Goal: Transaction & Acquisition: Book appointment/travel/reservation

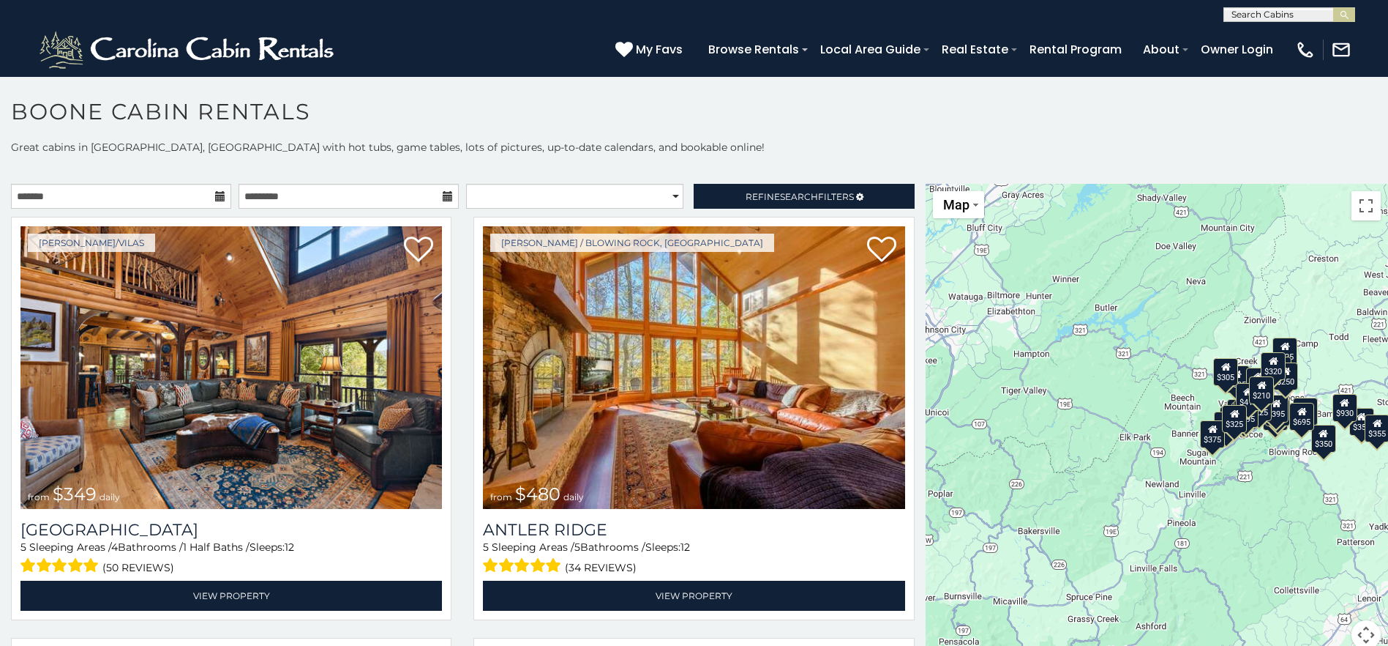
scroll to position [1, 0]
click at [1309, 18] on input "text" at bounding box center [1288, 17] width 128 height 15
type input "**********"
click at [1281, 40] on em "Stairway to Heaven" at bounding box center [1282, 34] width 100 height 13
click at [1344, 12] on img "submit" at bounding box center [1344, 15] width 11 height 11
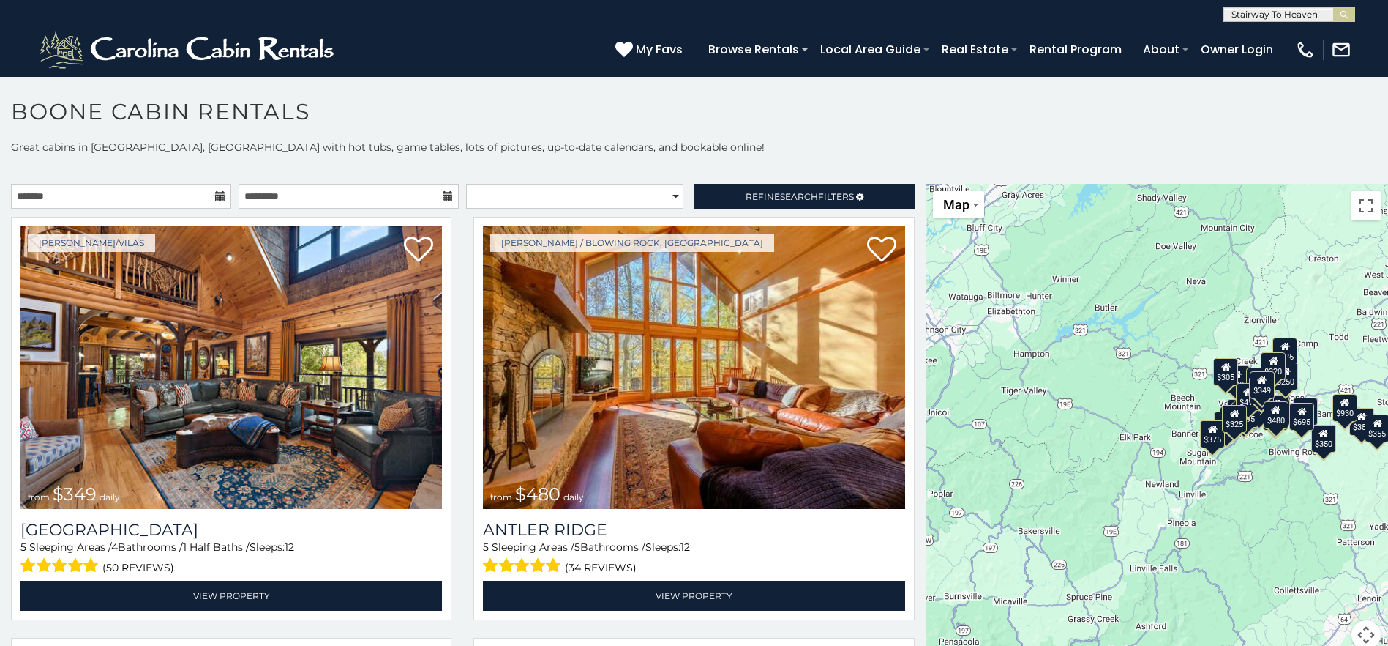
click at [1311, 15] on input "text" at bounding box center [1288, 17] width 128 height 15
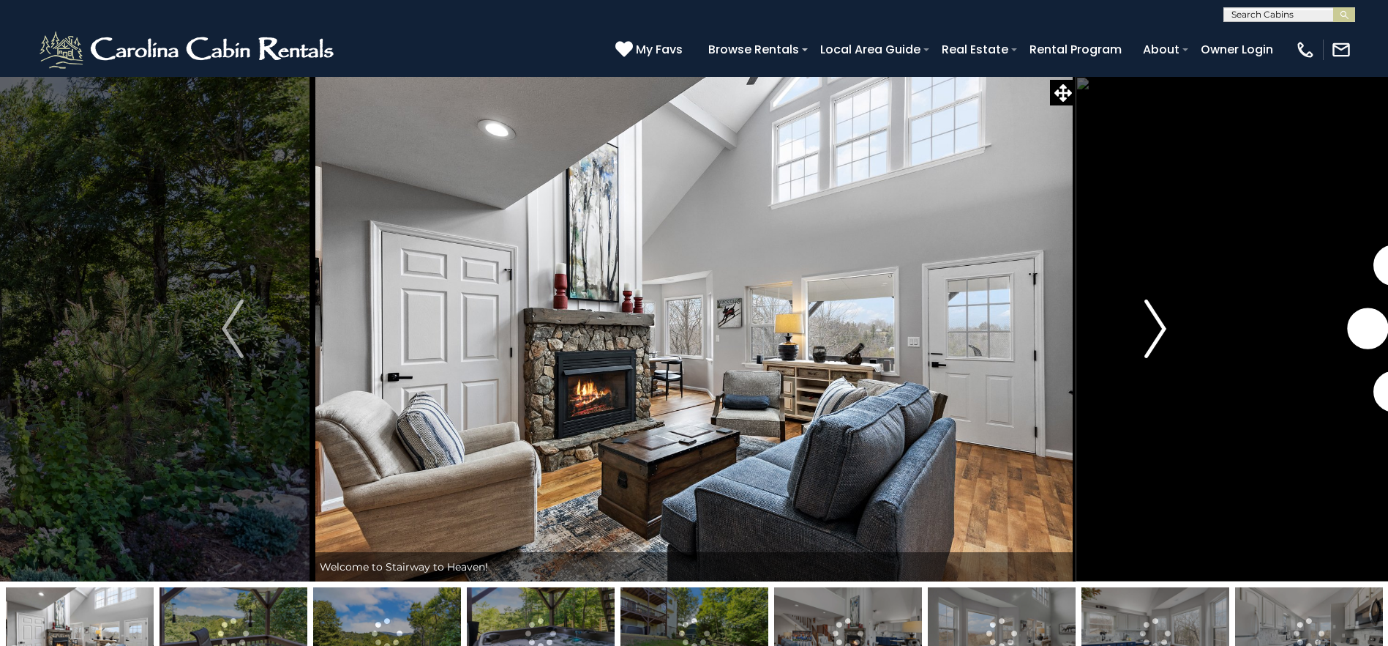
click at [1142, 348] on button "Next" at bounding box center [1156, 328] width 160 height 505
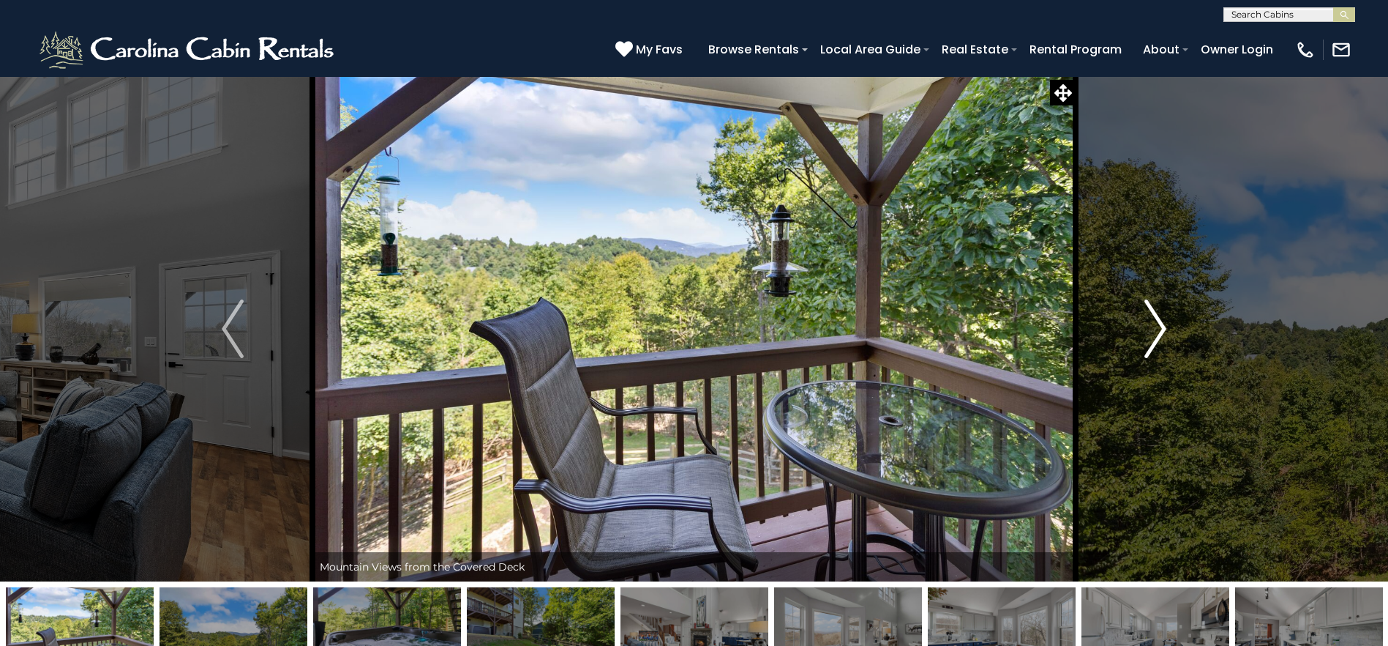
click at [1142, 348] on button "Next" at bounding box center [1156, 328] width 160 height 505
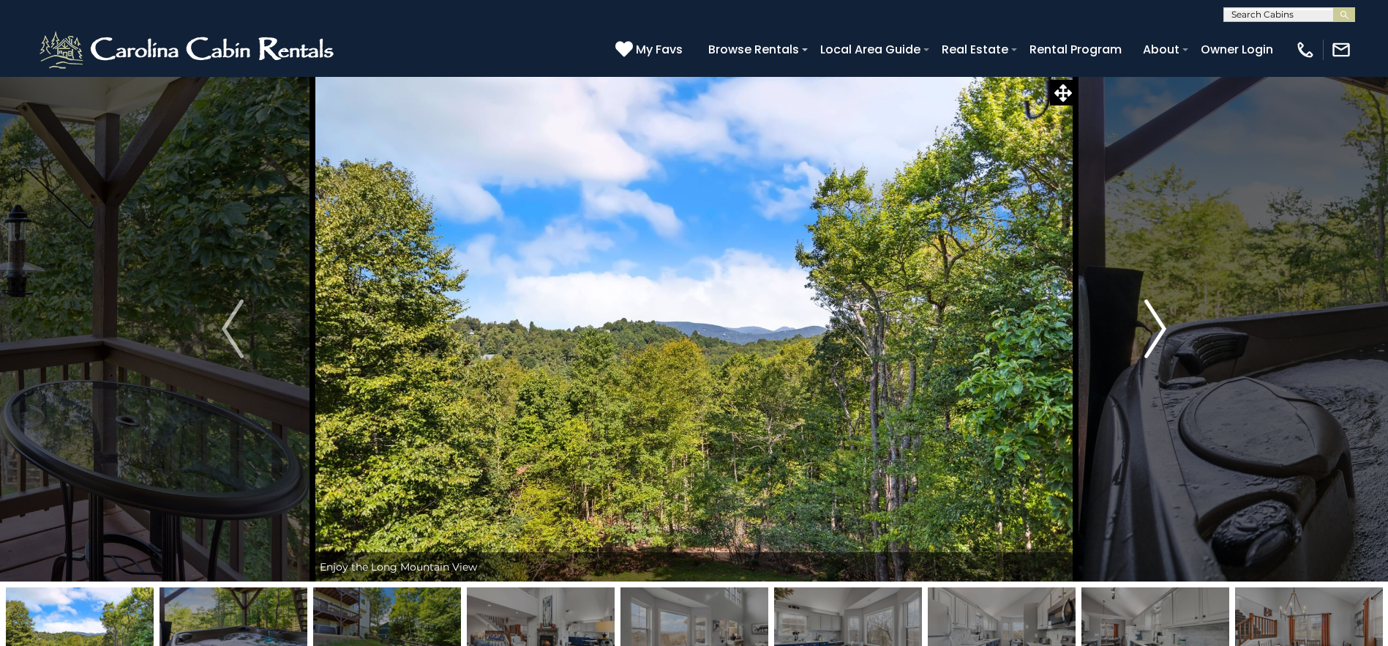
click at [1142, 348] on button "Next" at bounding box center [1156, 328] width 160 height 505
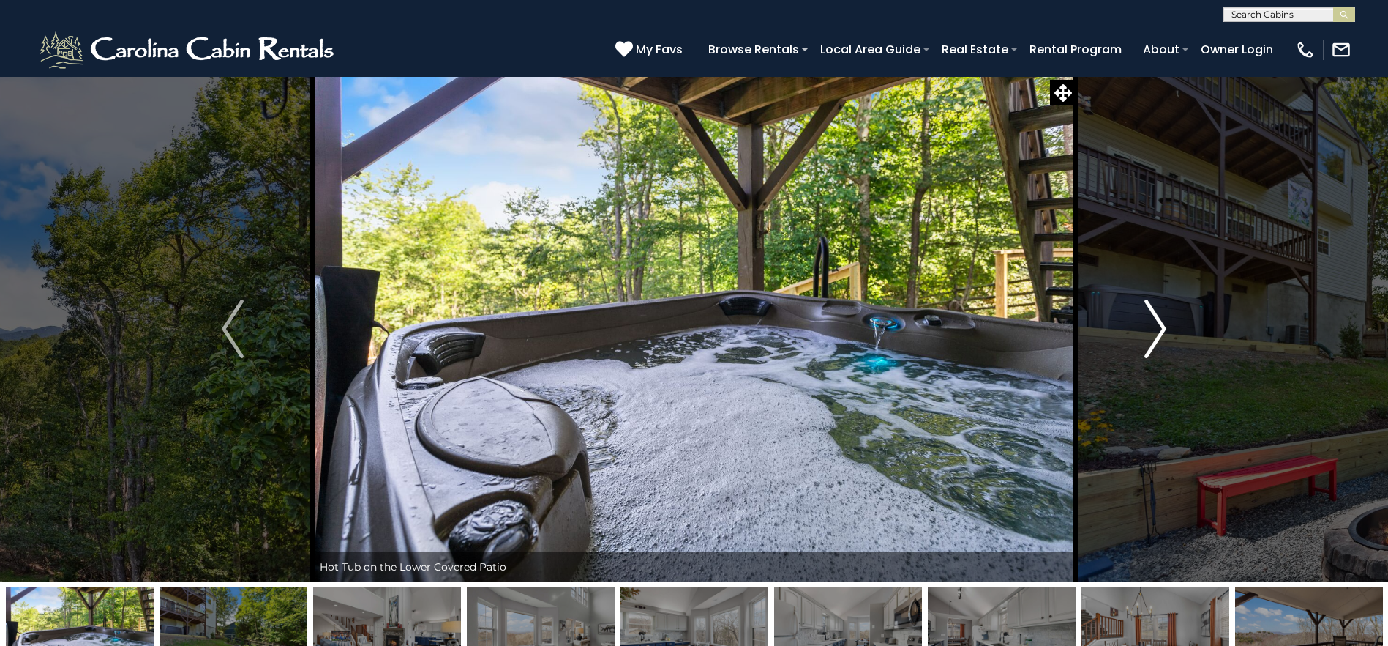
click at [1142, 348] on button "Next" at bounding box center [1156, 328] width 160 height 505
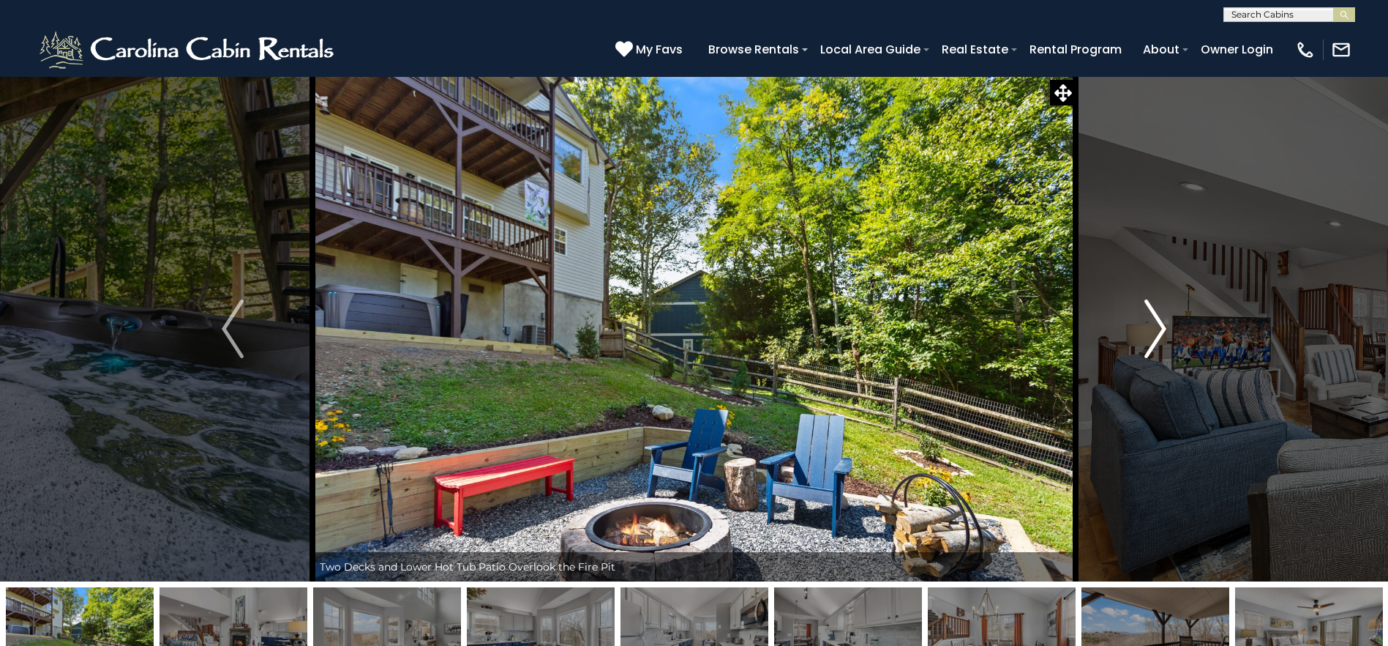
click at [1142, 348] on button "Next" at bounding box center [1156, 328] width 160 height 505
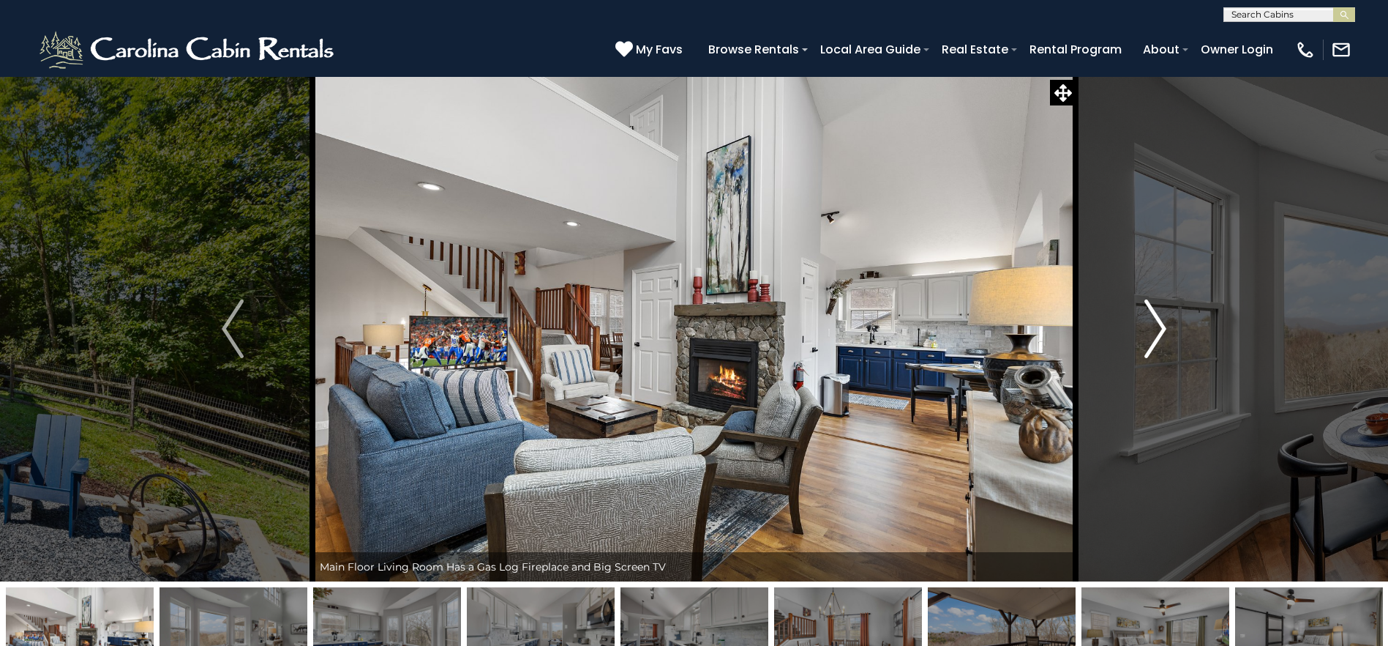
click at [1142, 348] on button "Next" at bounding box center [1156, 328] width 160 height 505
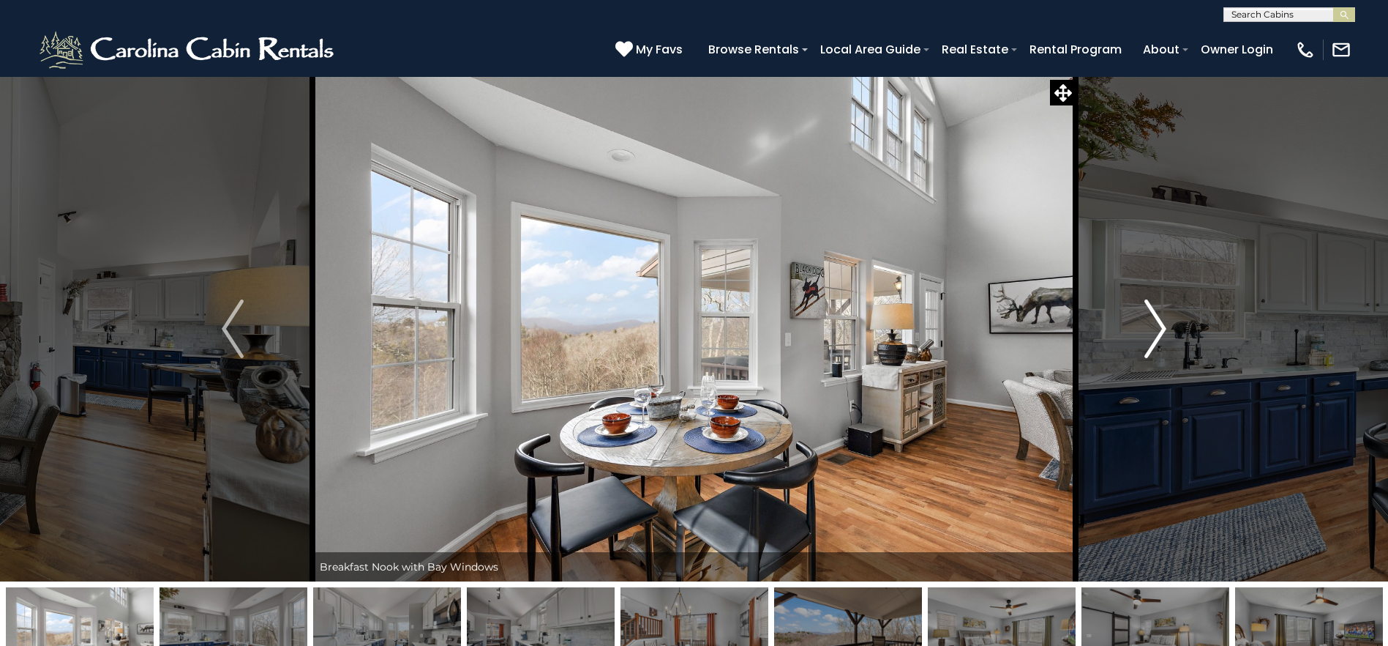
click at [1142, 348] on button "Next" at bounding box center [1156, 328] width 160 height 505
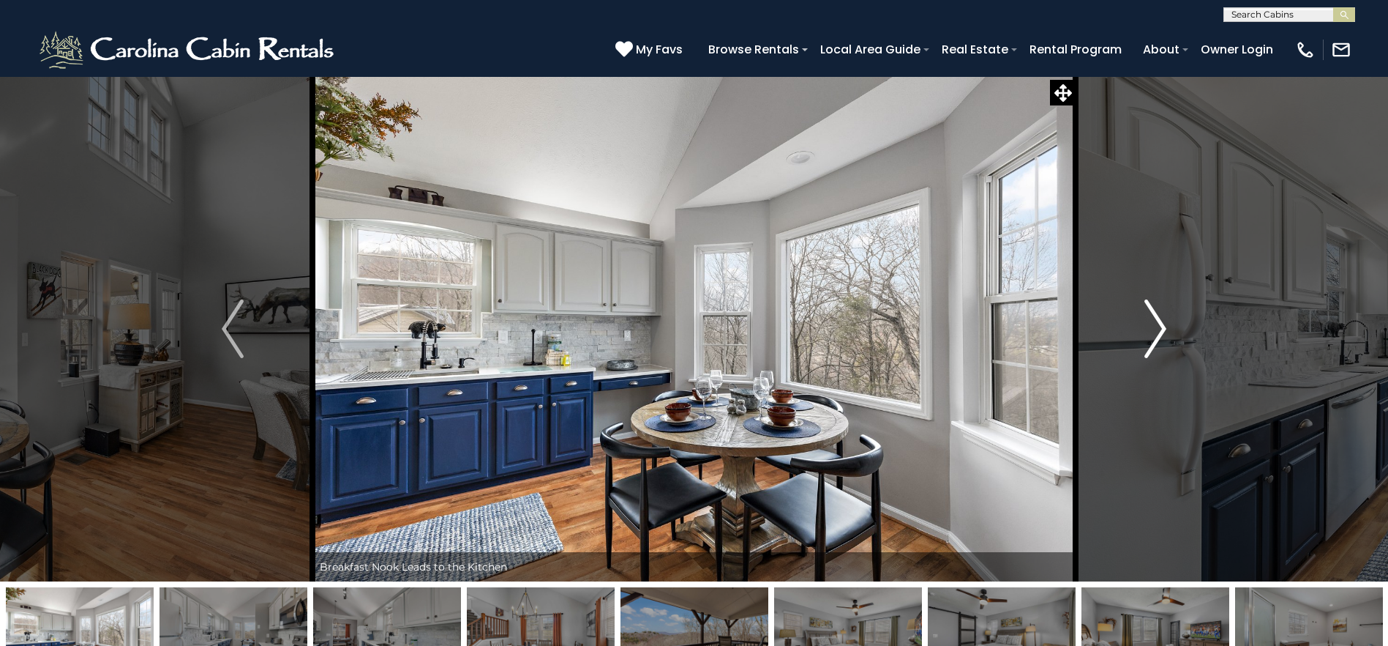
click at [1142, 348] on button "Next" at bounding box center [1156, 328] width 160 height 505
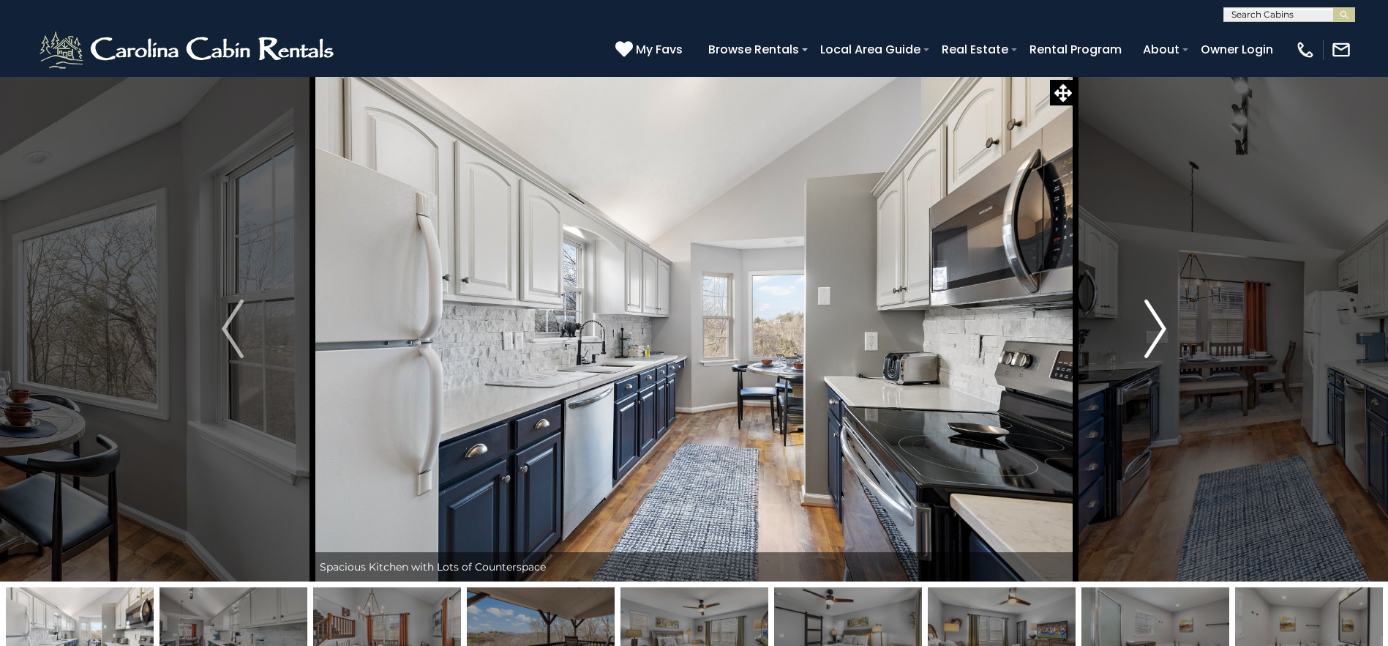
click at [1142, 348] on button "Next" at bounding box center [1156, 328] width 160 height 505
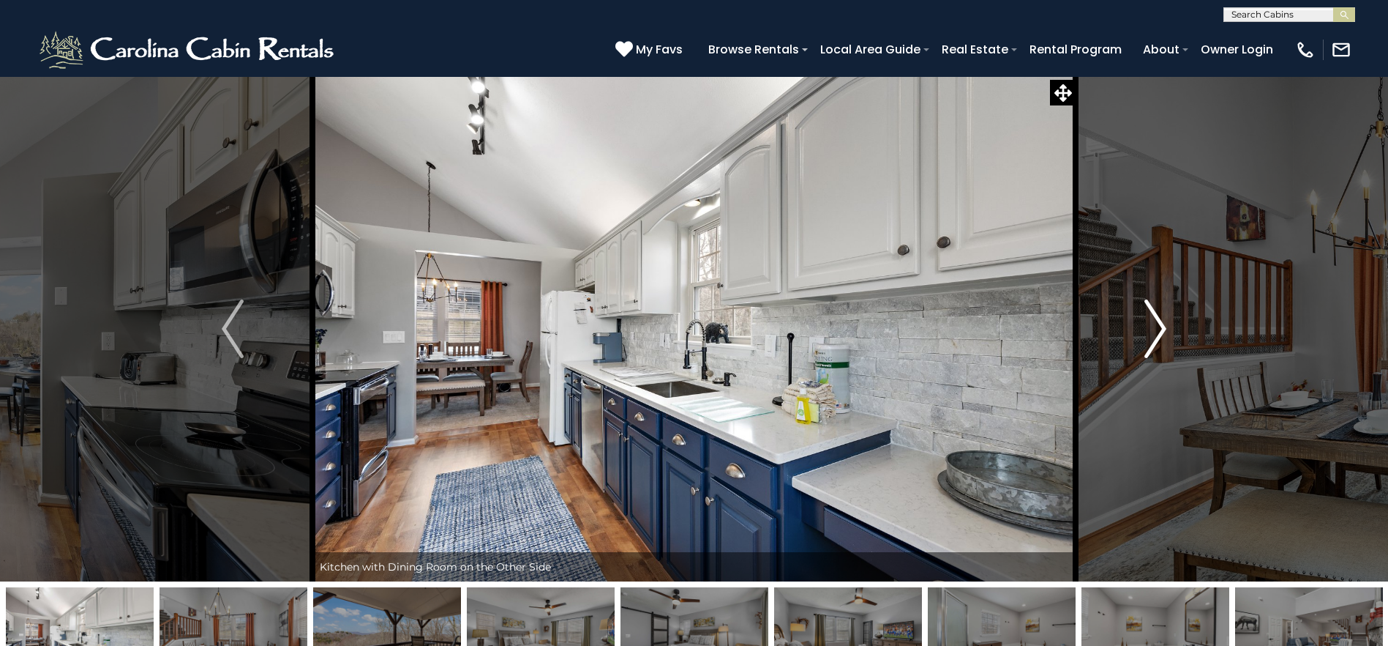
click at [1142, 348] on button "Next" at bounding box center [1156, 328] width 160 height 505
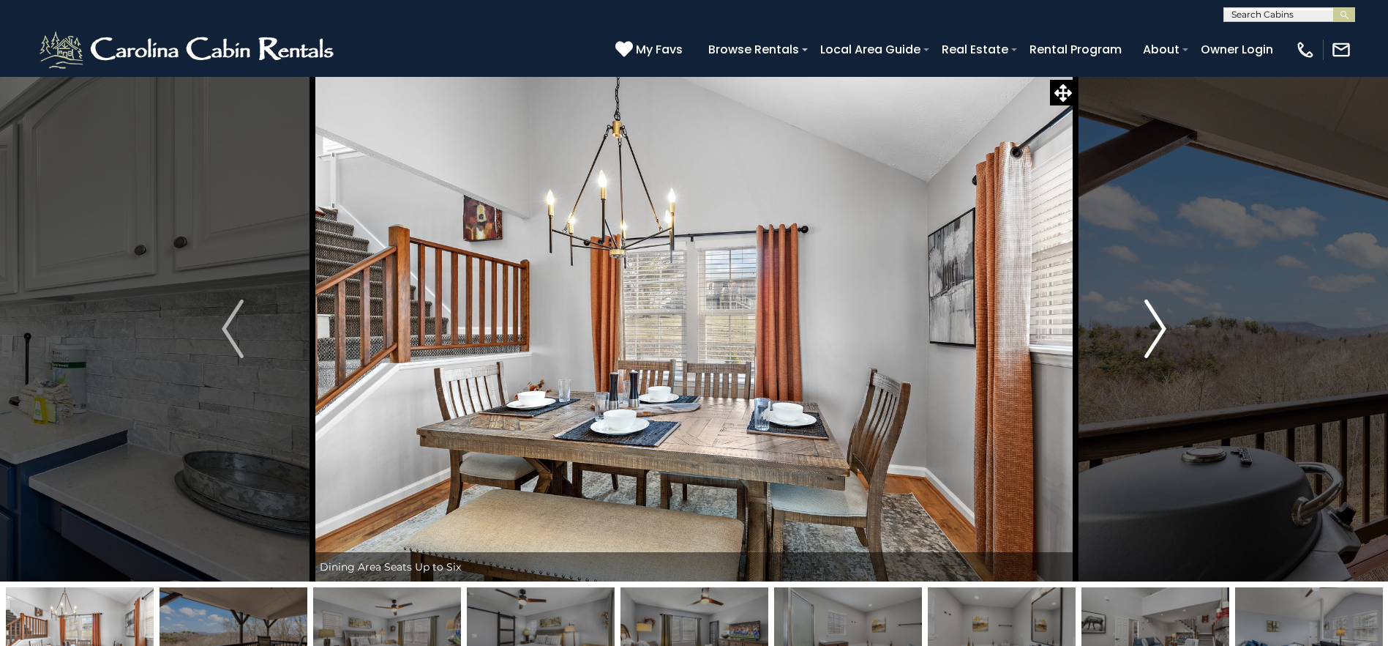
click at [1142, 348] on button "Next" at bounding box center [1156, 328] width 160 height 505
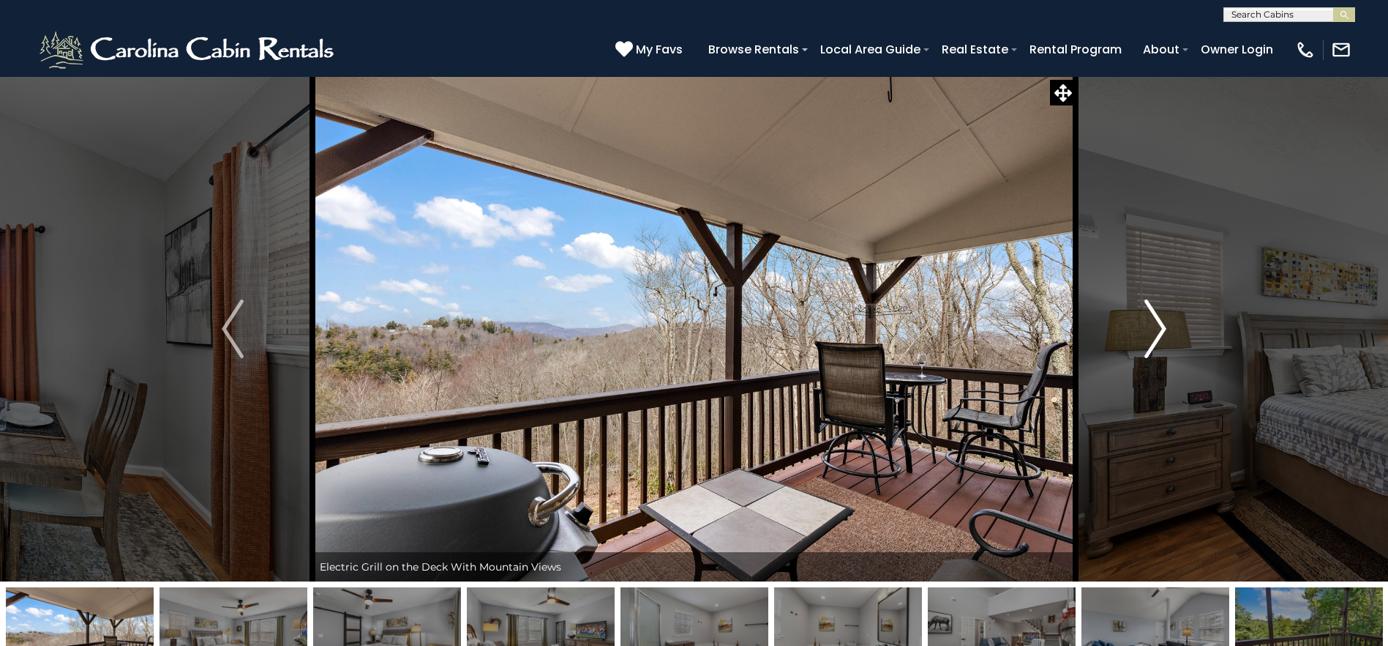
click at [1142, 348] on button "Next" at bounding box center [1156, 328] width 160 height 505
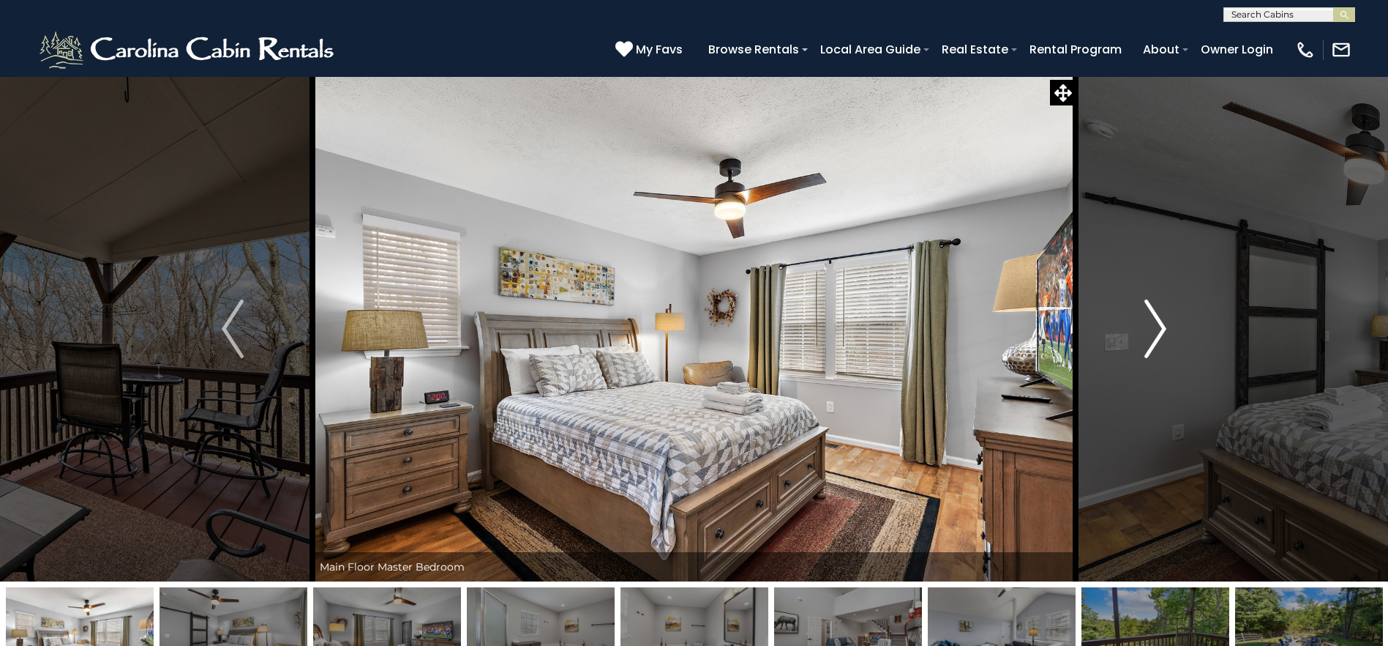
click at [1142, 348] on button "Next" at bounding box center [1156, 328] width 160 height 505
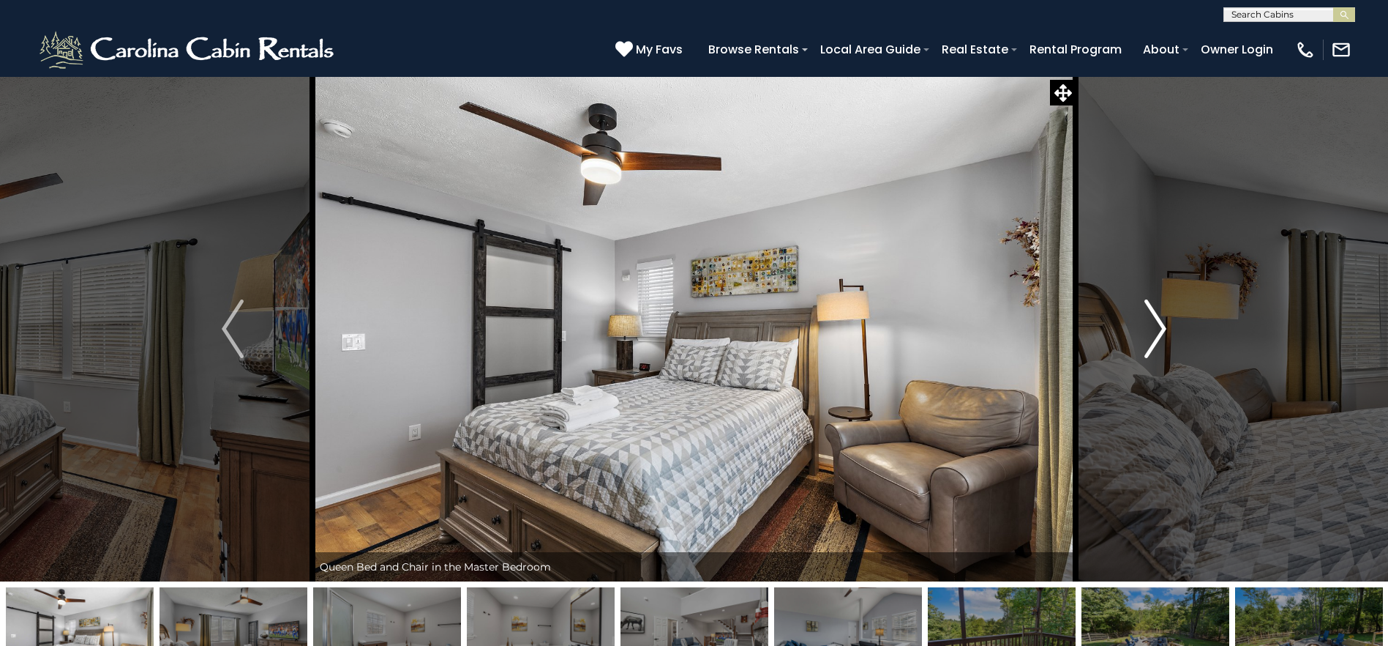
click at [1142, 348] on button "Next" at bounding box center [1156, 328] width 160 height 505
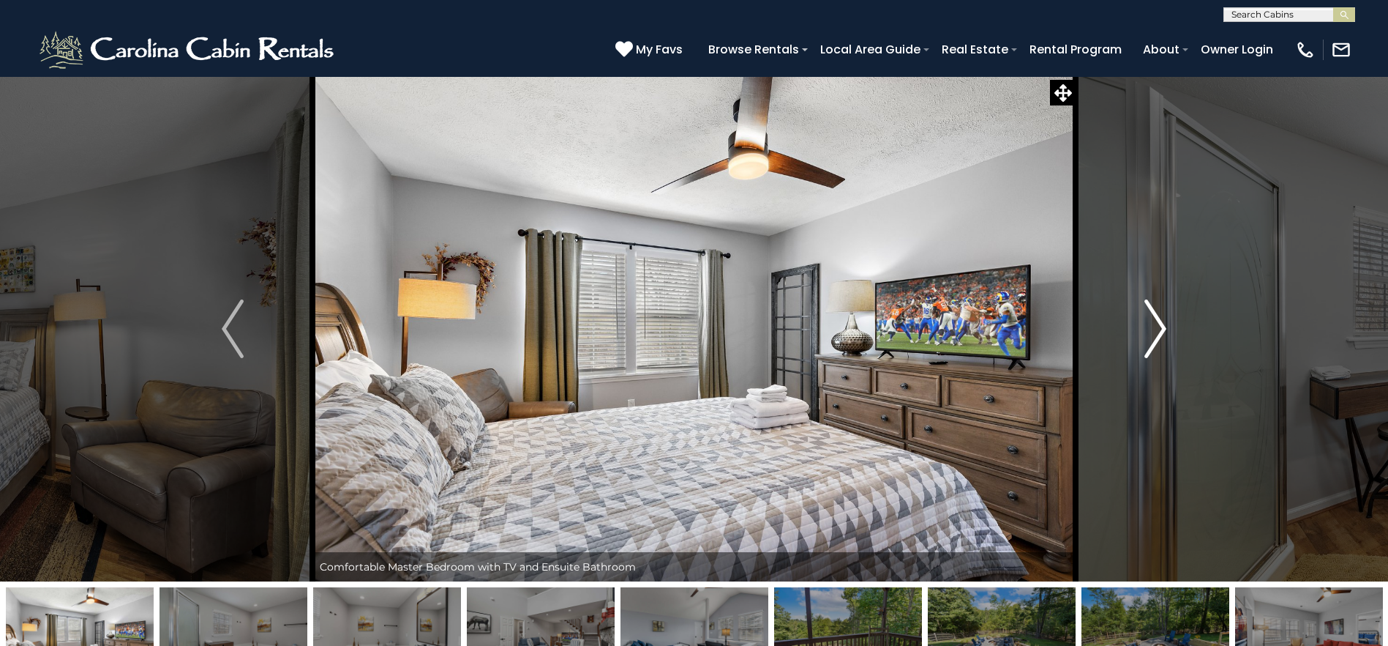
click at [1142, 348] on button "Next" at bounding box center [1156, 328] width 160 height 505
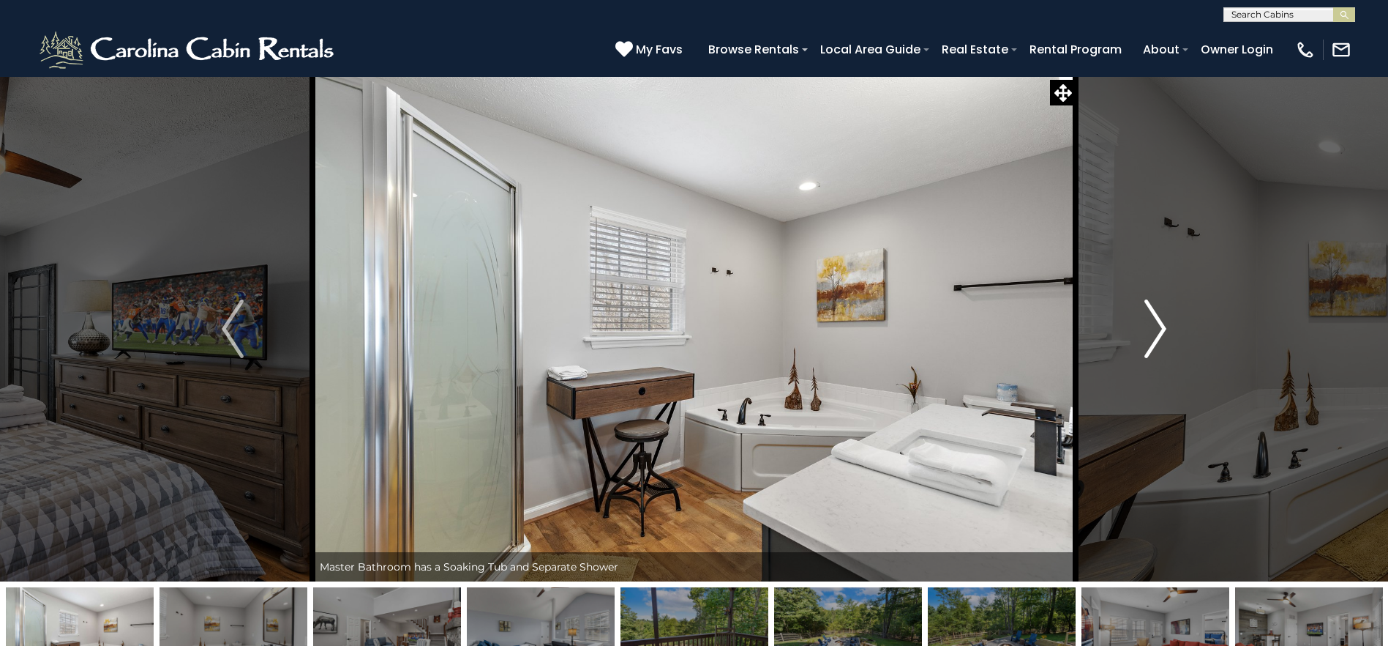
click at [1142, 348] on button "Next" at bounding box center [1156, 328] width 160 height 505
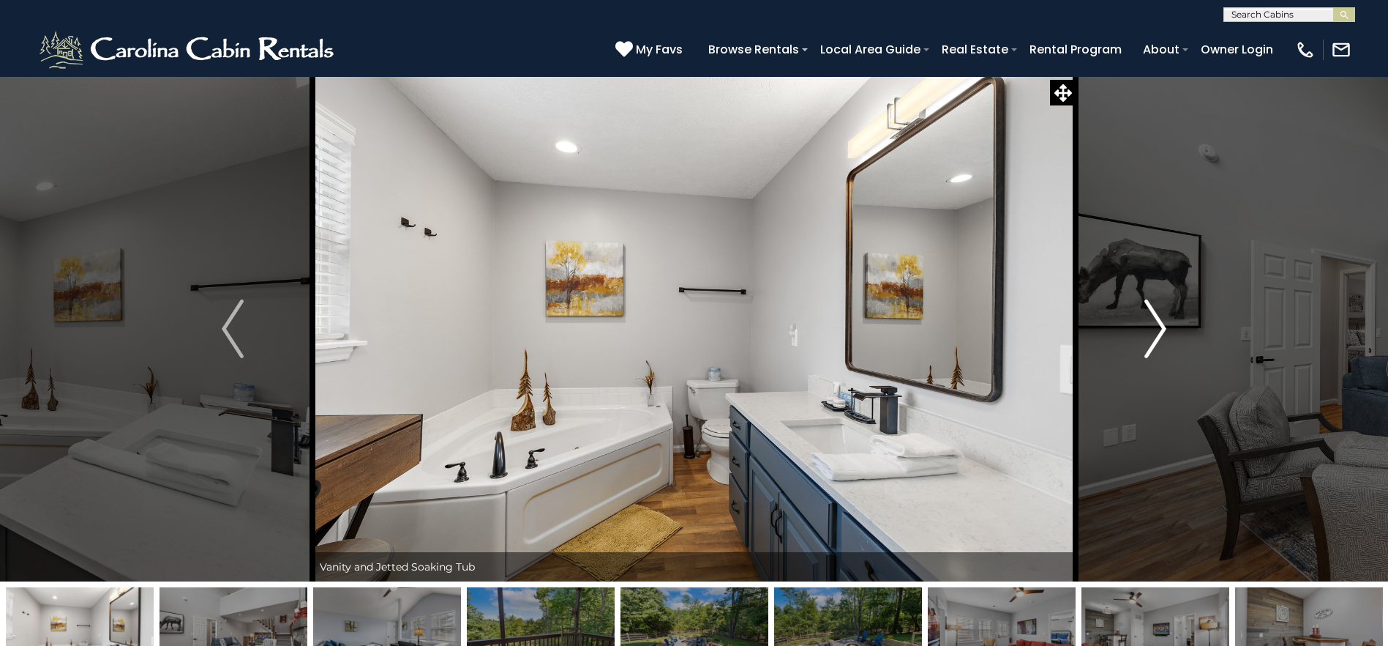
click at [1142, 348] on button "Next" at bounding box center [1156, 328] width 160 height 505
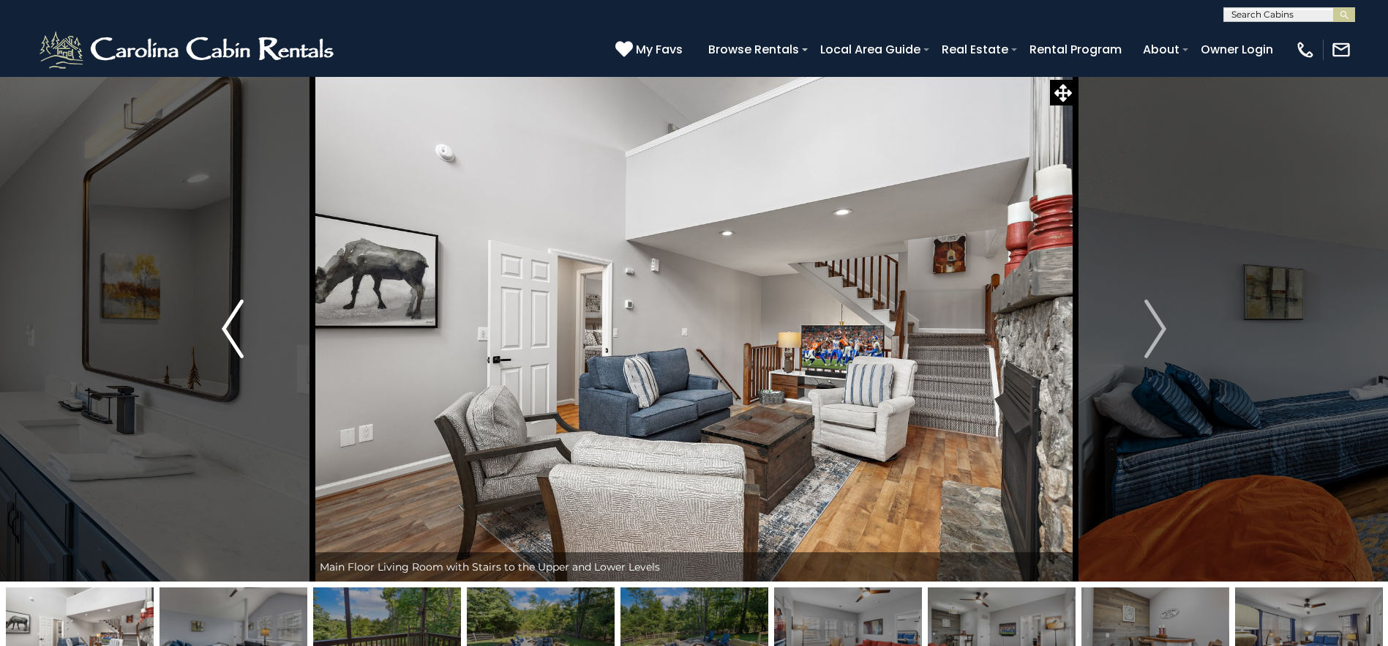
click at [234, 338] on img "Previous" at bounding box center [233, 328] width 22 height 59
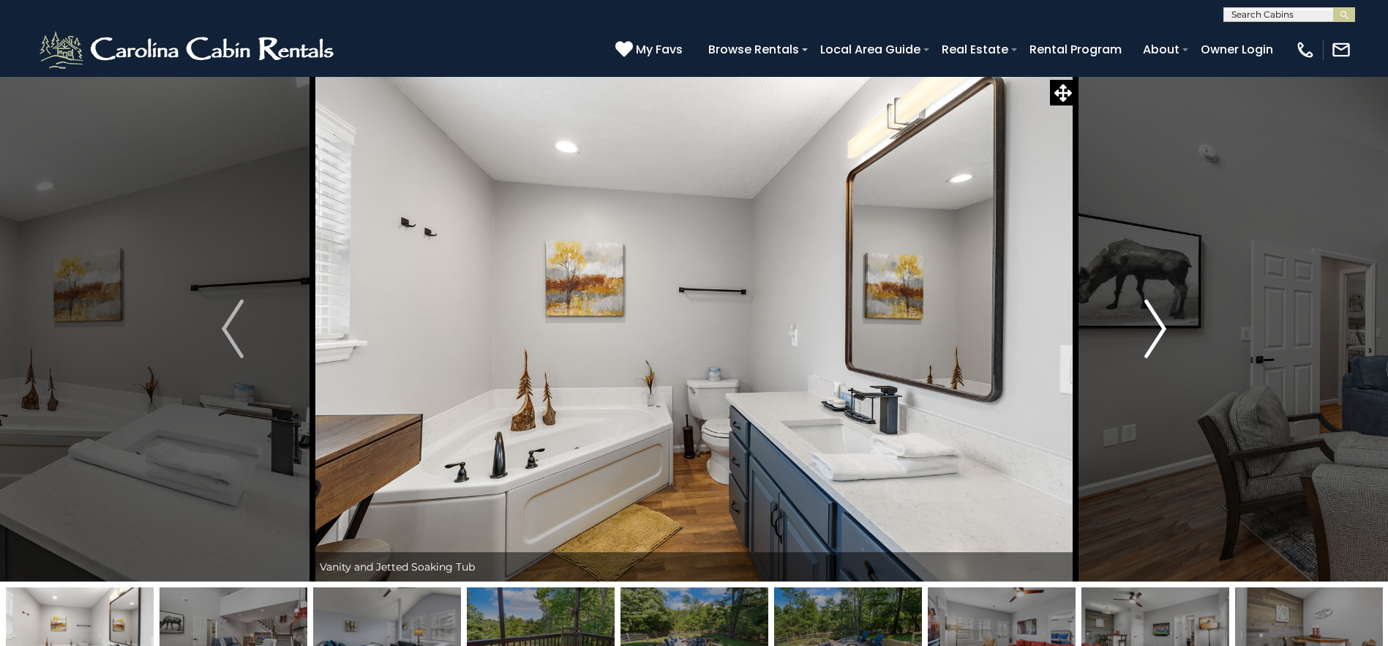
click at [1161, 328] on img "Next" at bounding box center [1156, 328] width 22 height 59
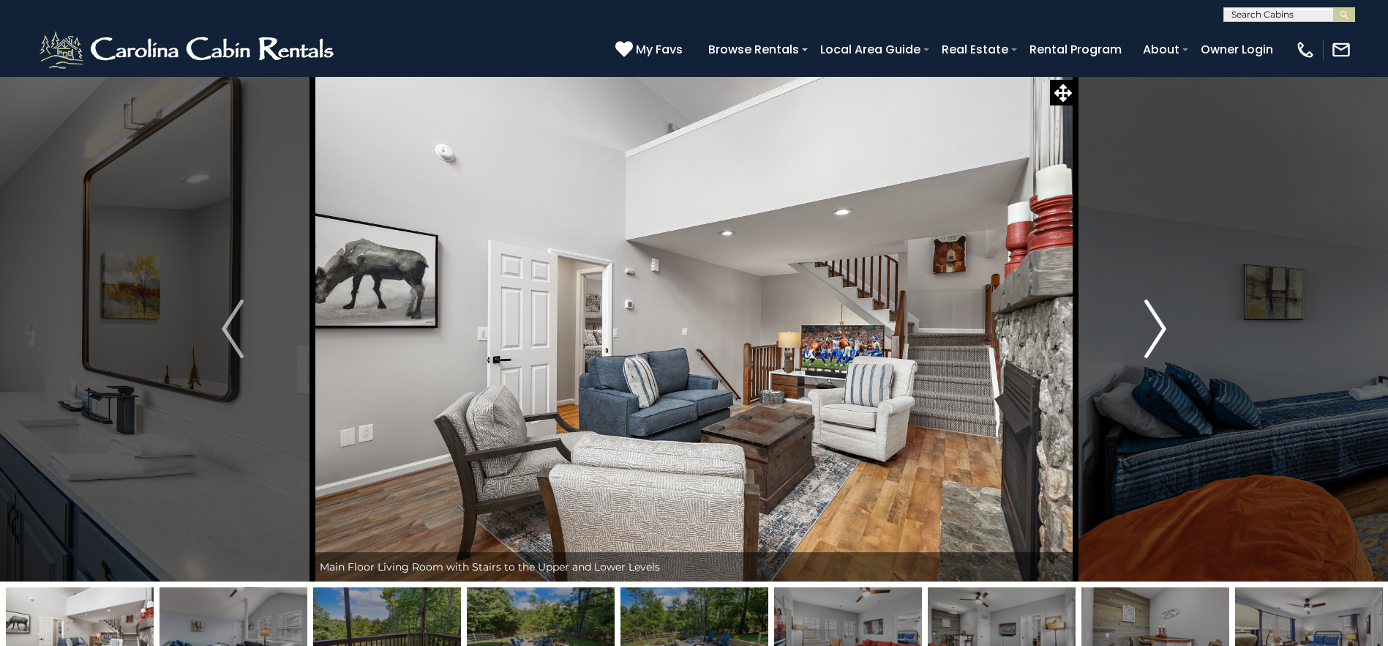
click at [1170, 325] on button "Next" at bounding box center [1156, 328] width 160 height 505
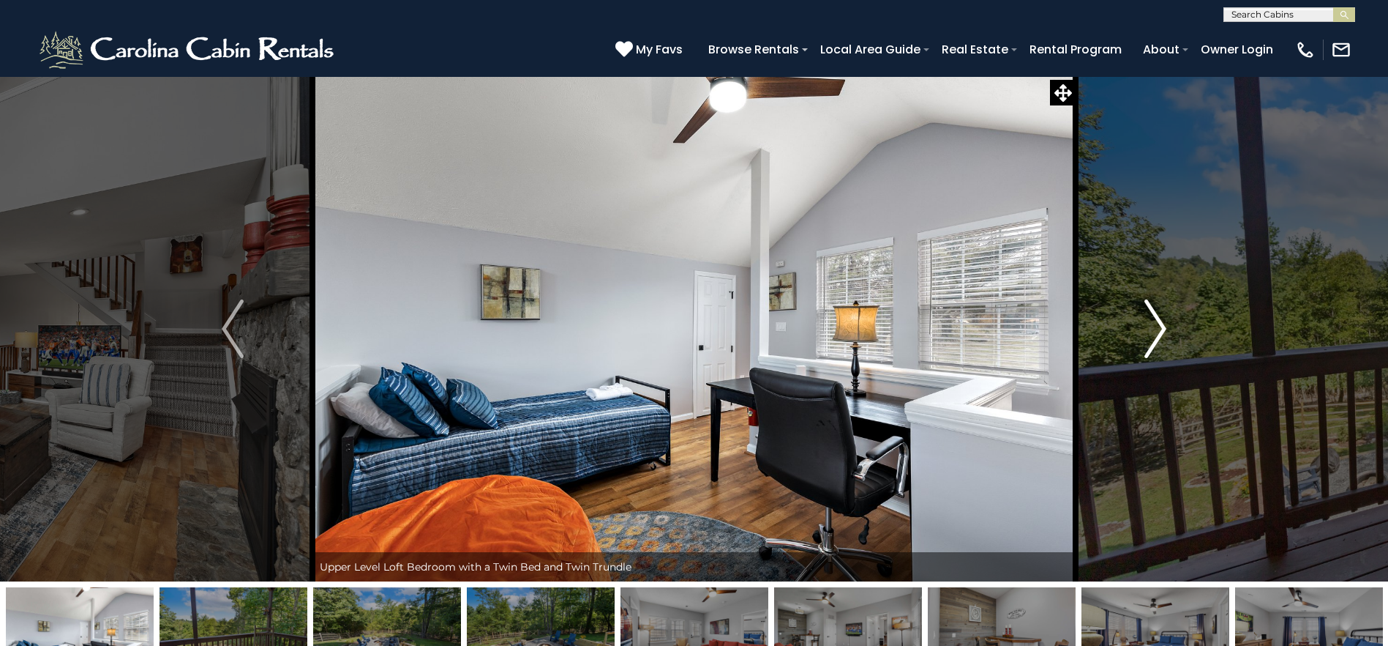
click at [1170, 325] on button "Next" at bounding box center [1156, 328] width 160 height 505
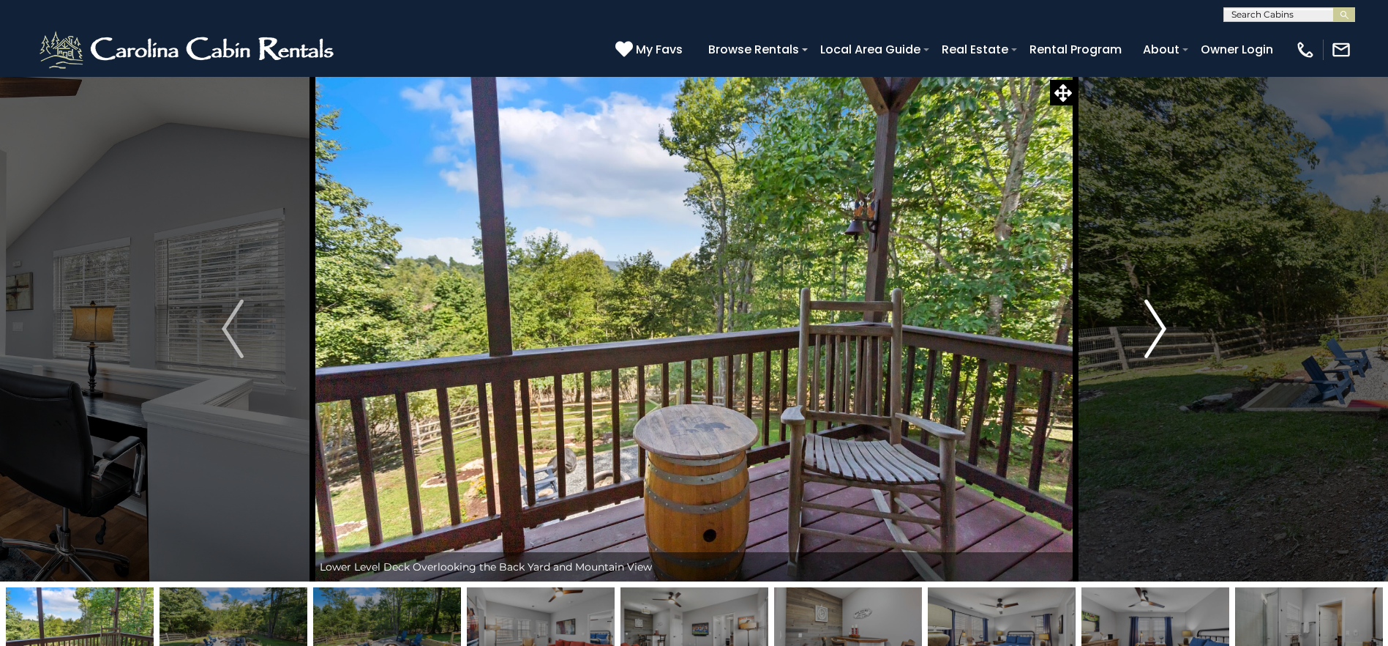
click at [1170, 325] on button "Next" at bounding box center [1156, 328] width 160 height 505
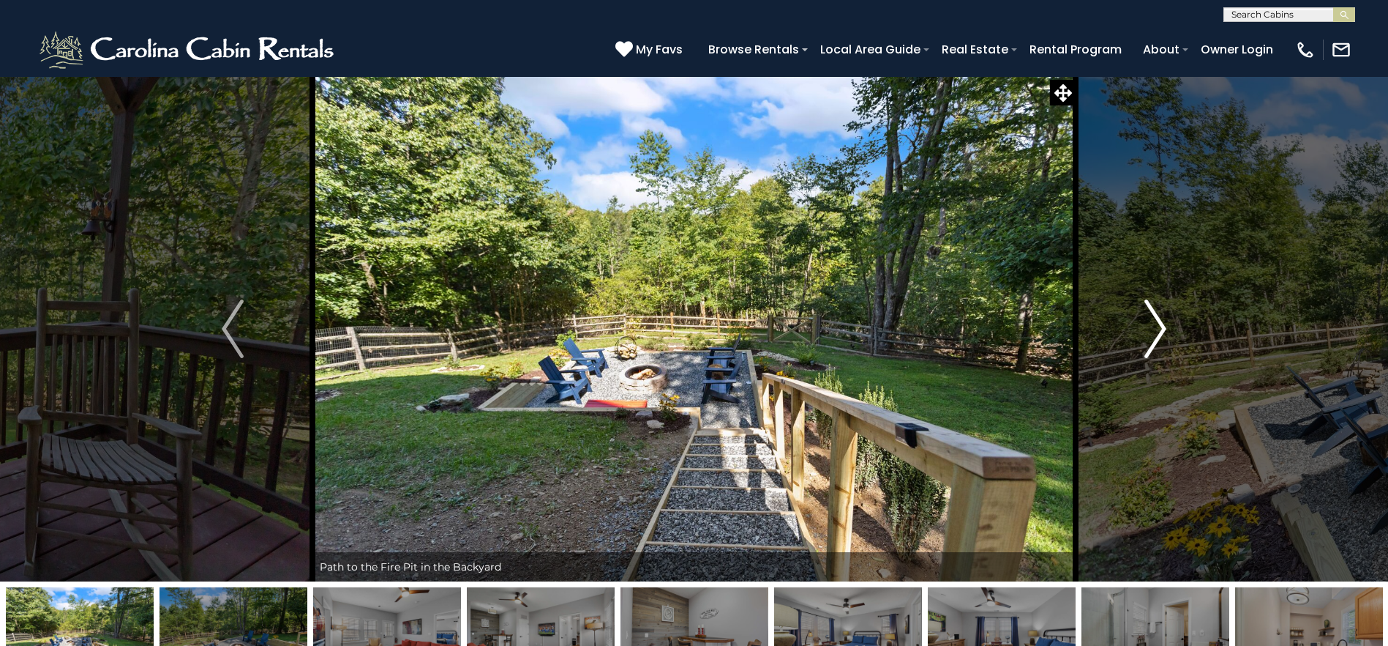
click at [1170, 325] on button "Next" at bounding box center [1156, 328] width 160 height 505
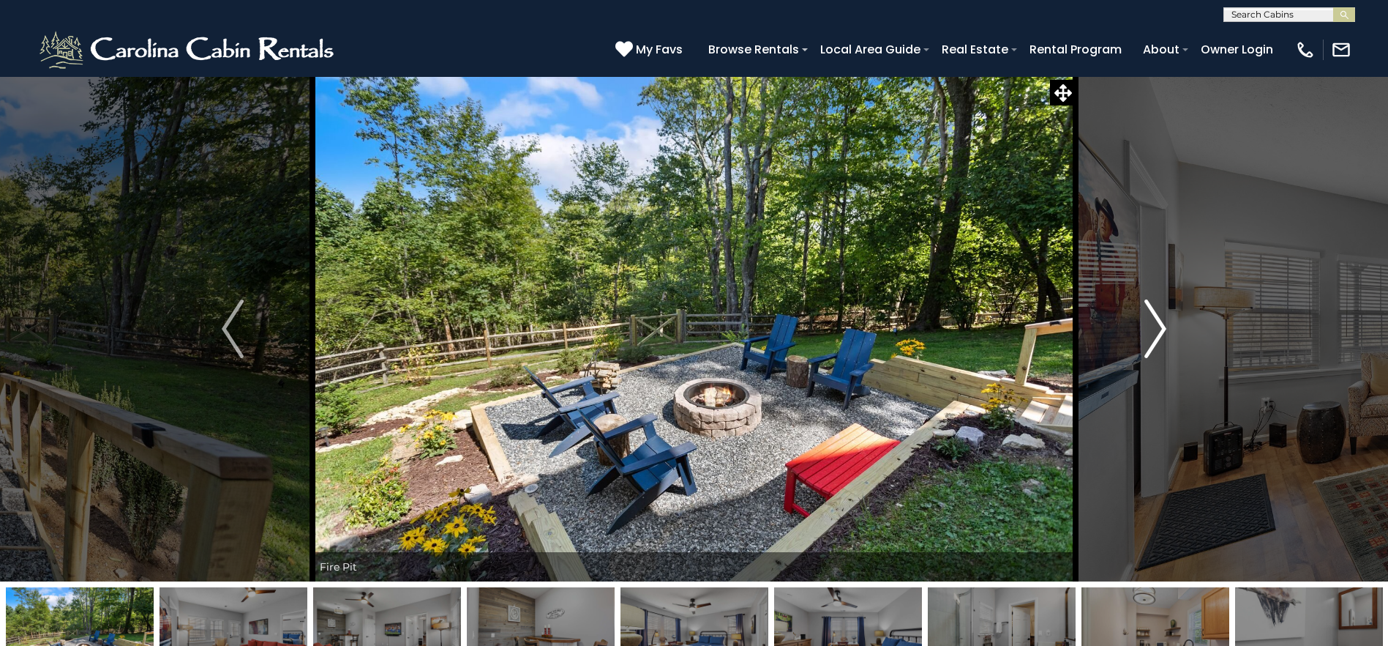
click at [1170, 325] on button "Next" at bounding box center [1156, 328] width 160 height 505
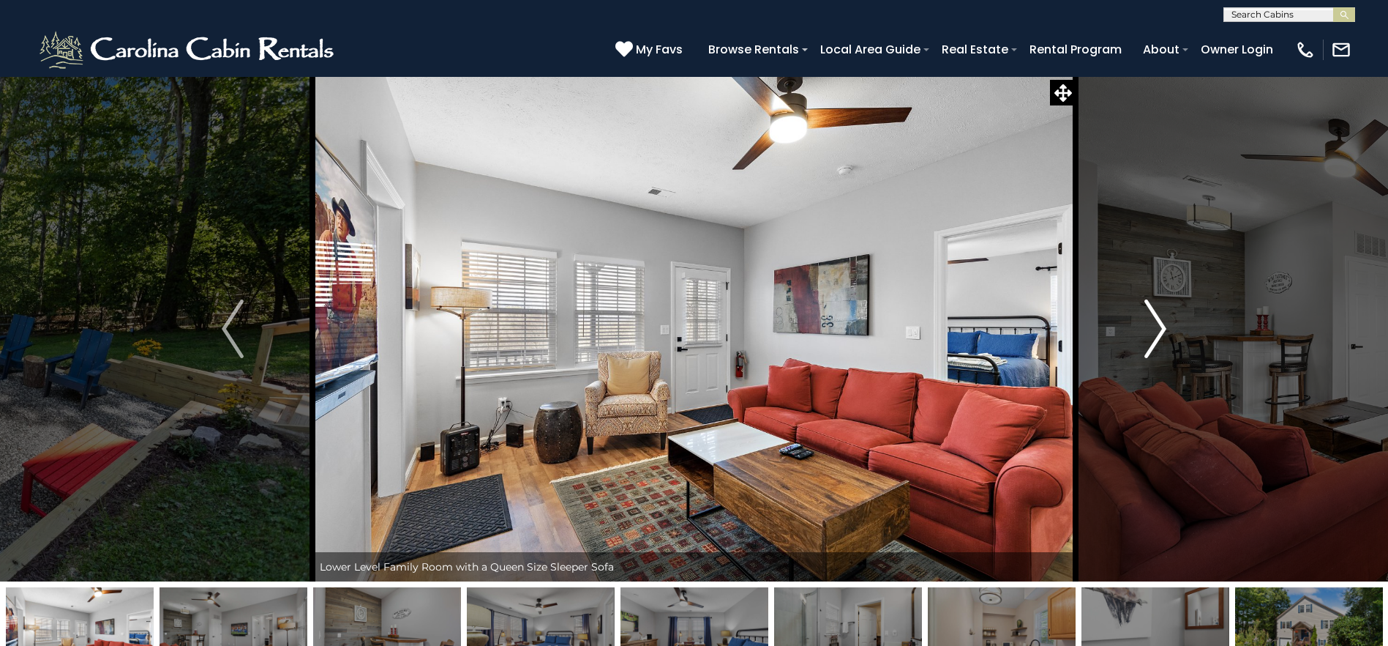
click at [1170, 325] on button "Next" at bounding box center [1156, 328] width 160 height 505
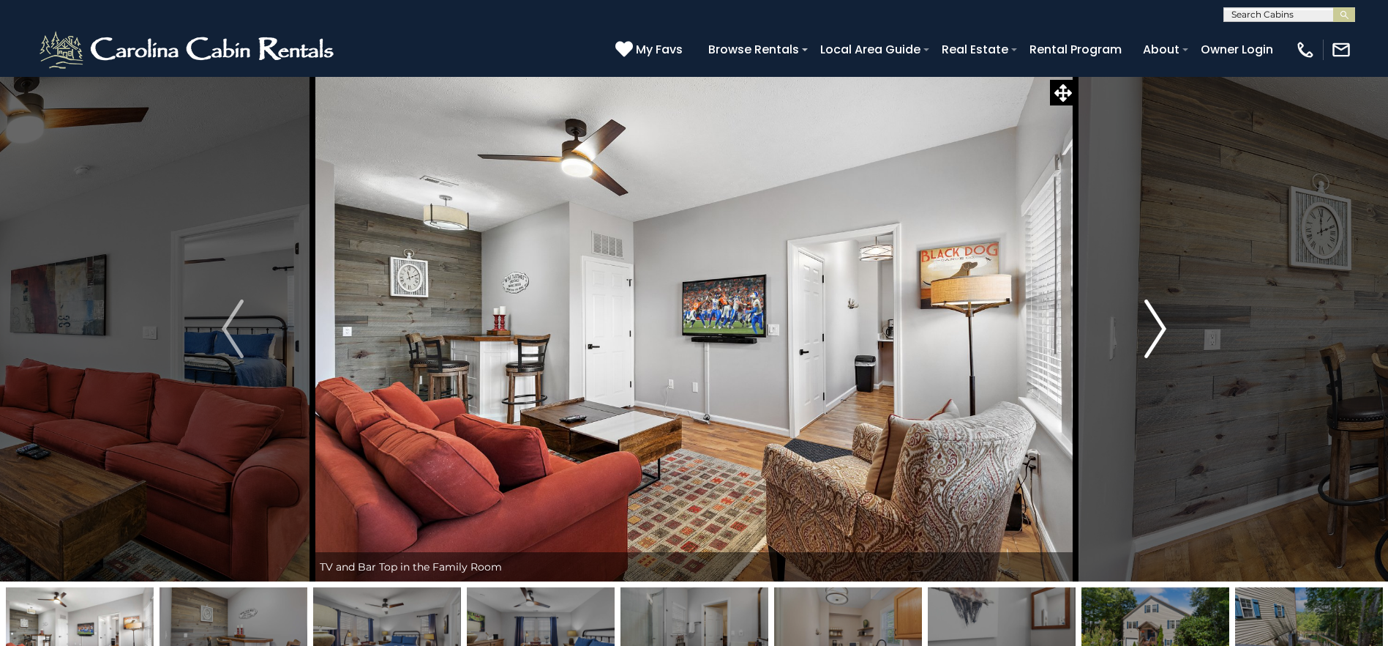
click at [1170, 325] on button "Next" at bounding box center [1156, 328] width 160 height 505
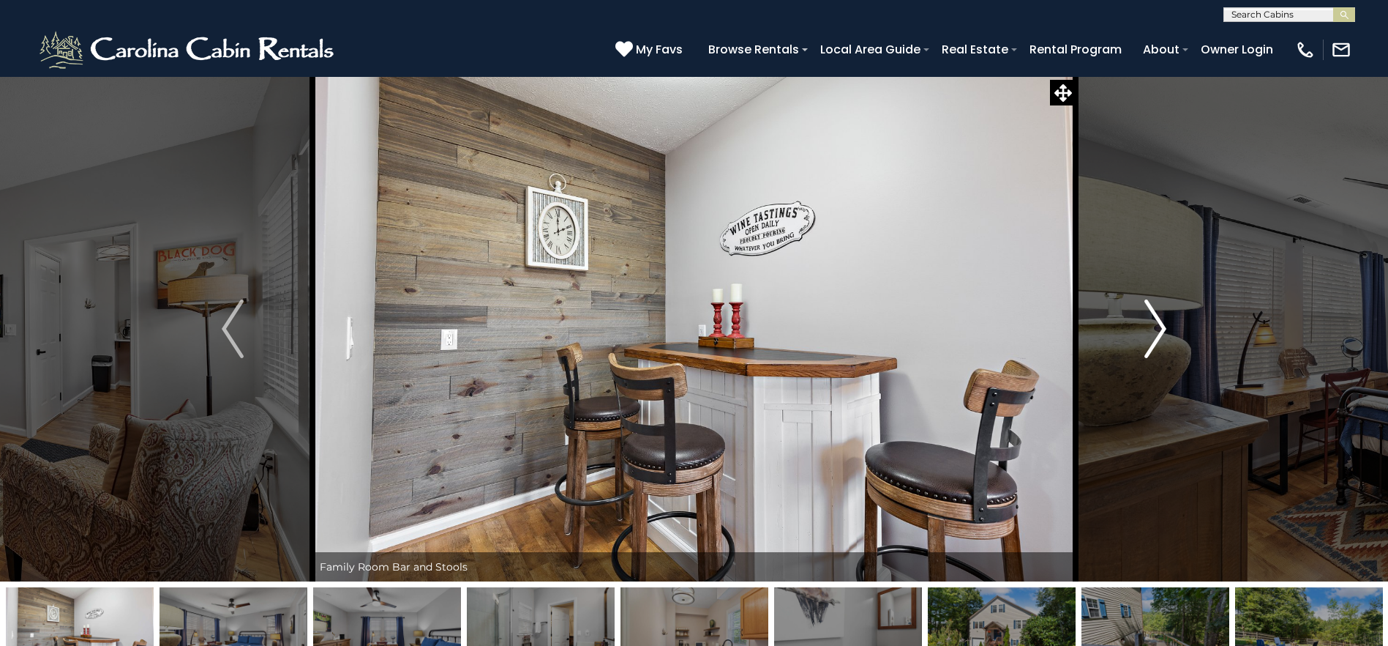
click at [1170, 325] on button "Next" at bounding box center [1156, 328] width 160 height 505
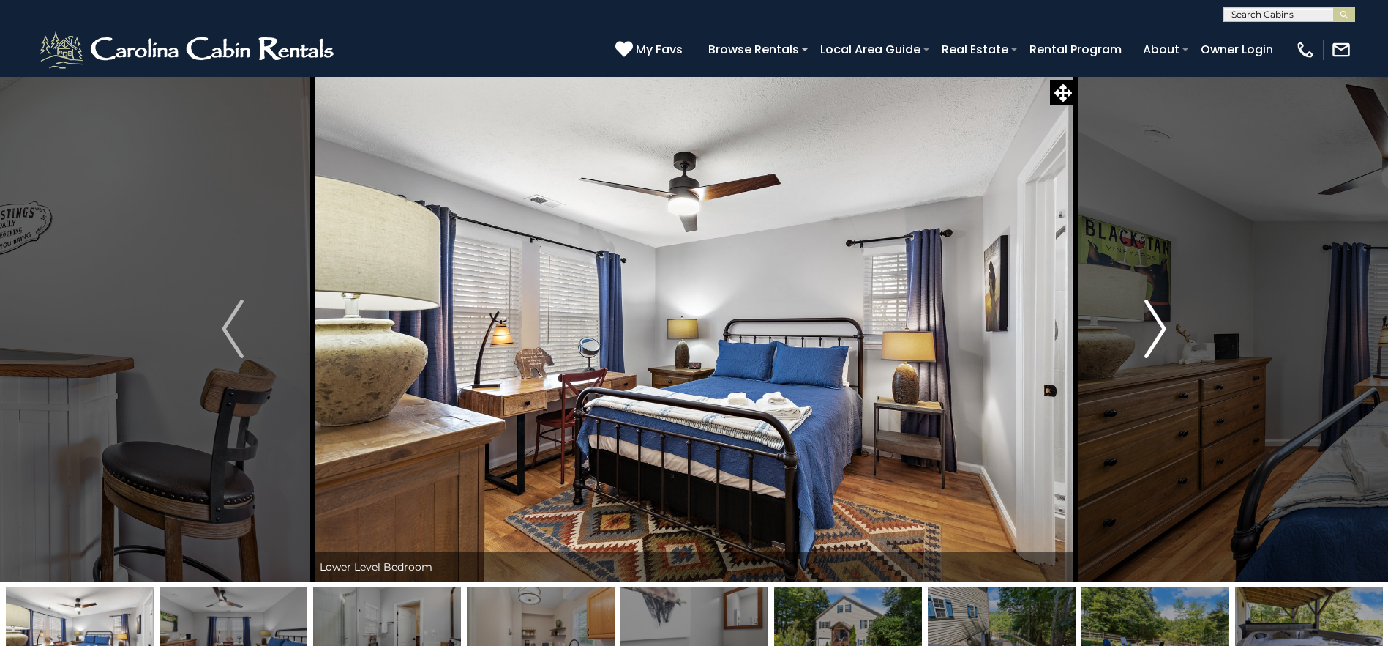
click at [1170, 325] on button "Next" at bounding box center [1156, 328] width 160 height 505
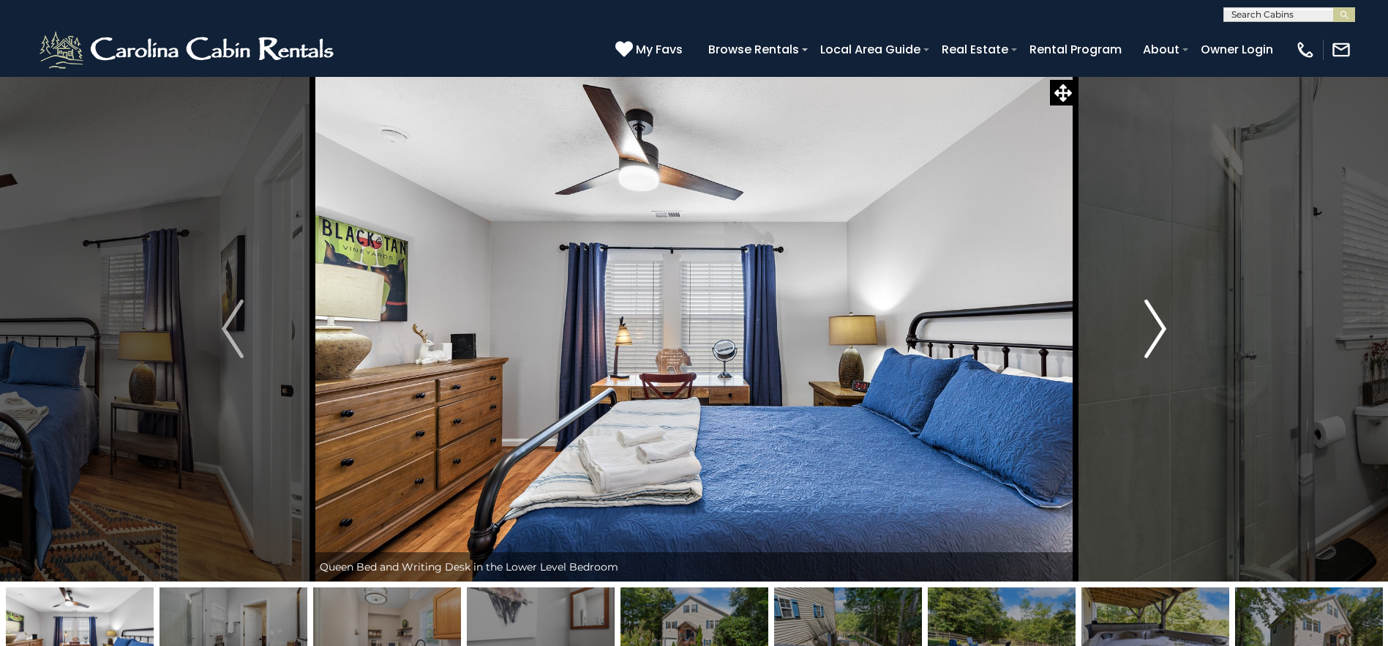
click at [1170, 325] on button "Next" at bounding box center [1156, 328] width 160 height 505
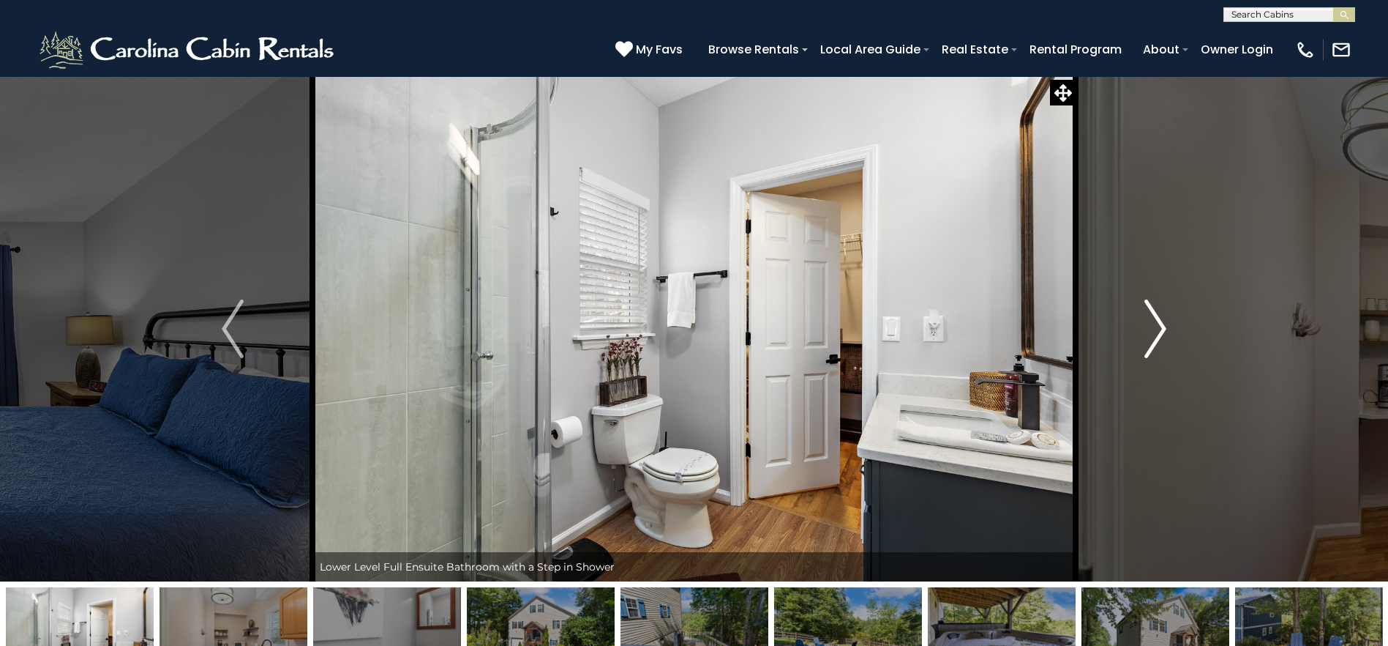
click at [1170, 325] on button "Next" at bounding box center [1156, 328] width 160 height 505
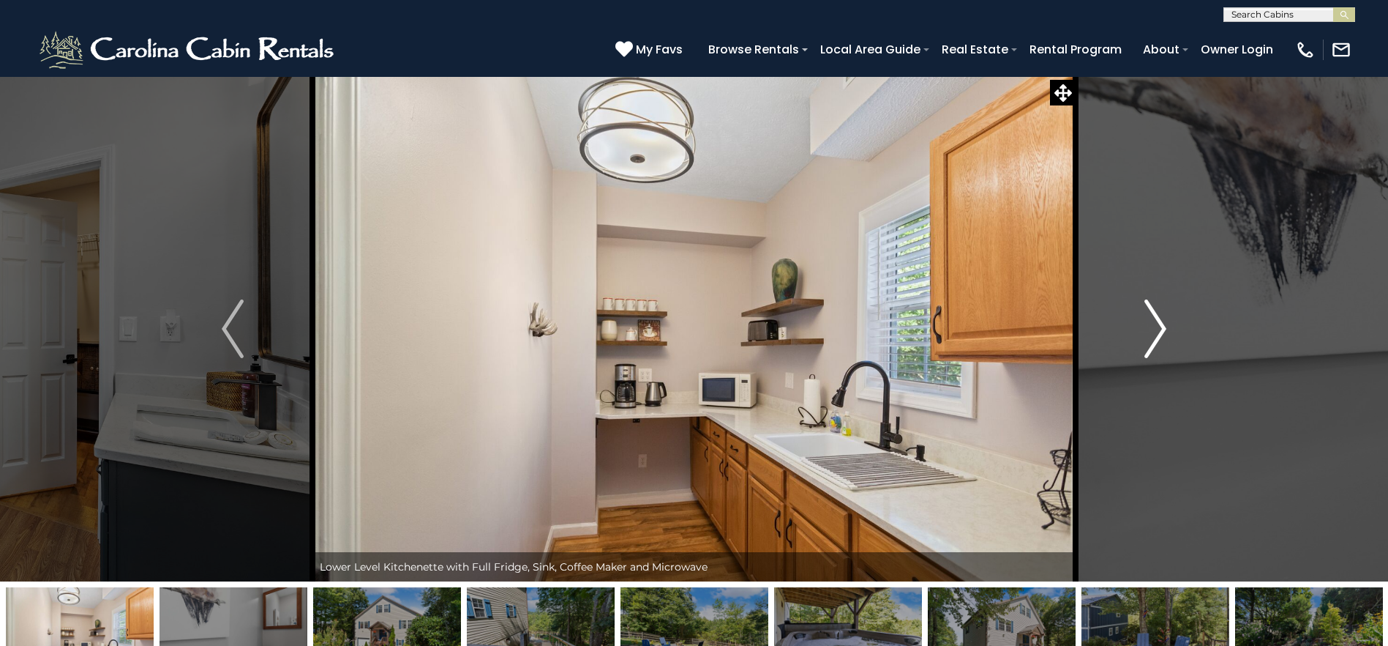
click at [1170, 325] on button "Next" at bounding box center [1156, 328] width 160 height 505
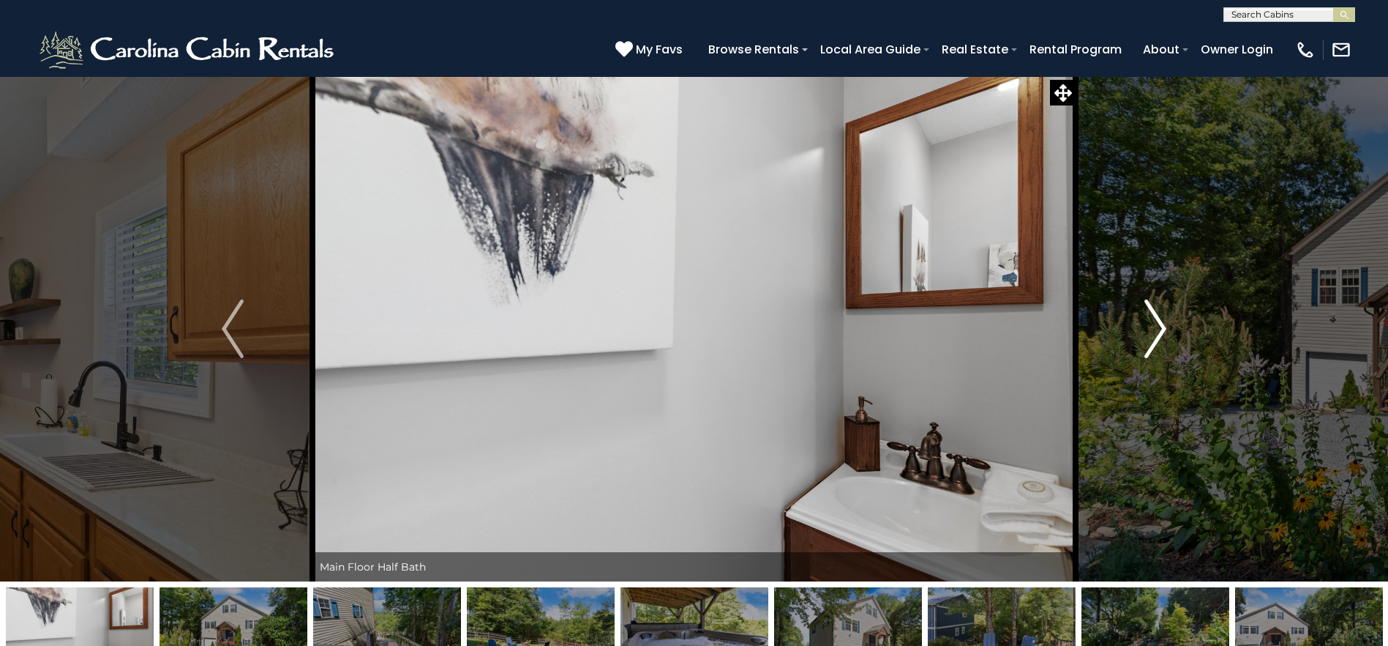
click at [1170, 325] on button "Next" at bounding box center [1156, 328] width 160 height 505
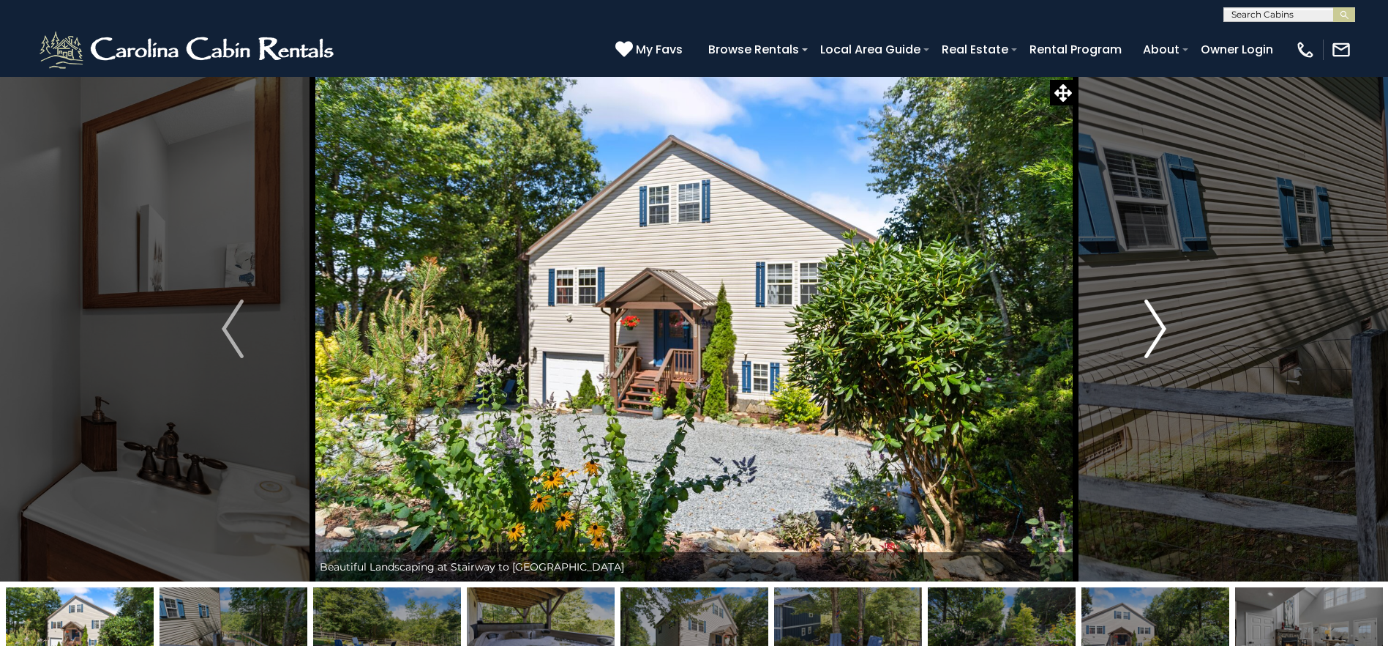
click at [1170, 325] on button "Next" at bounding box center [1156, 328] width 160 height 505
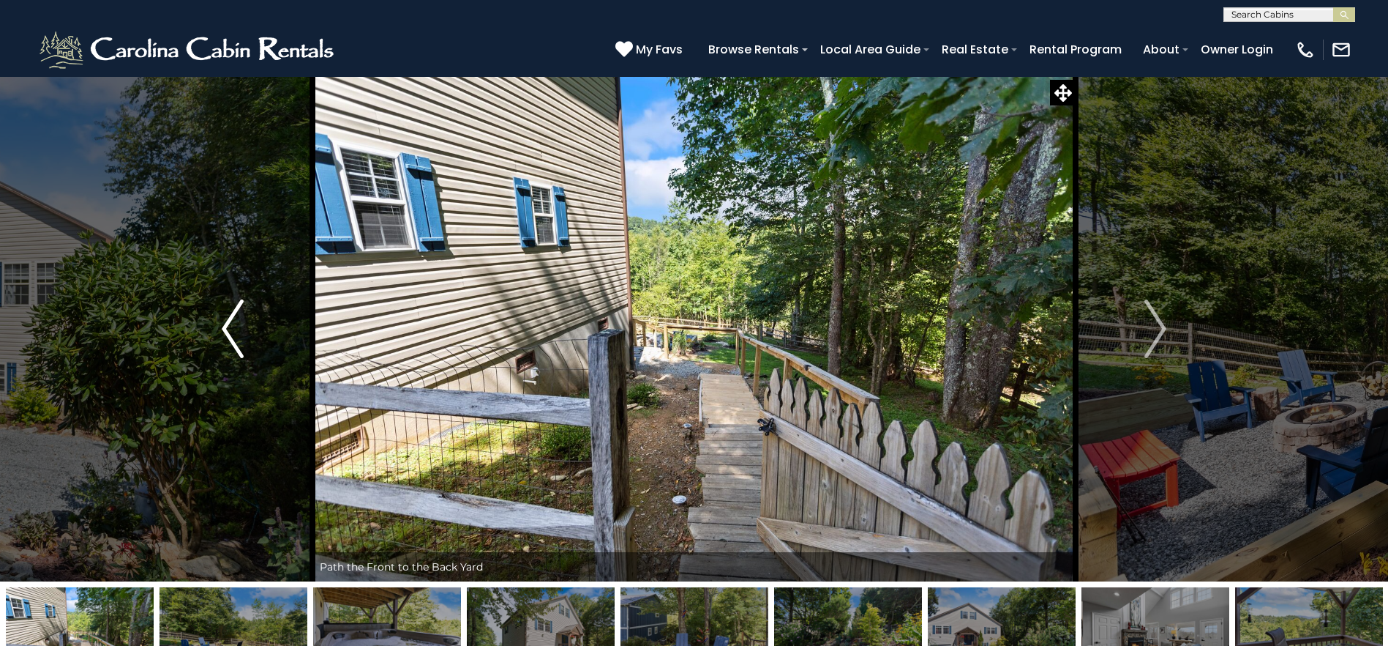
click at [240, 340] on img "Previous" at bounding box center [233, 328] width 22 height 59
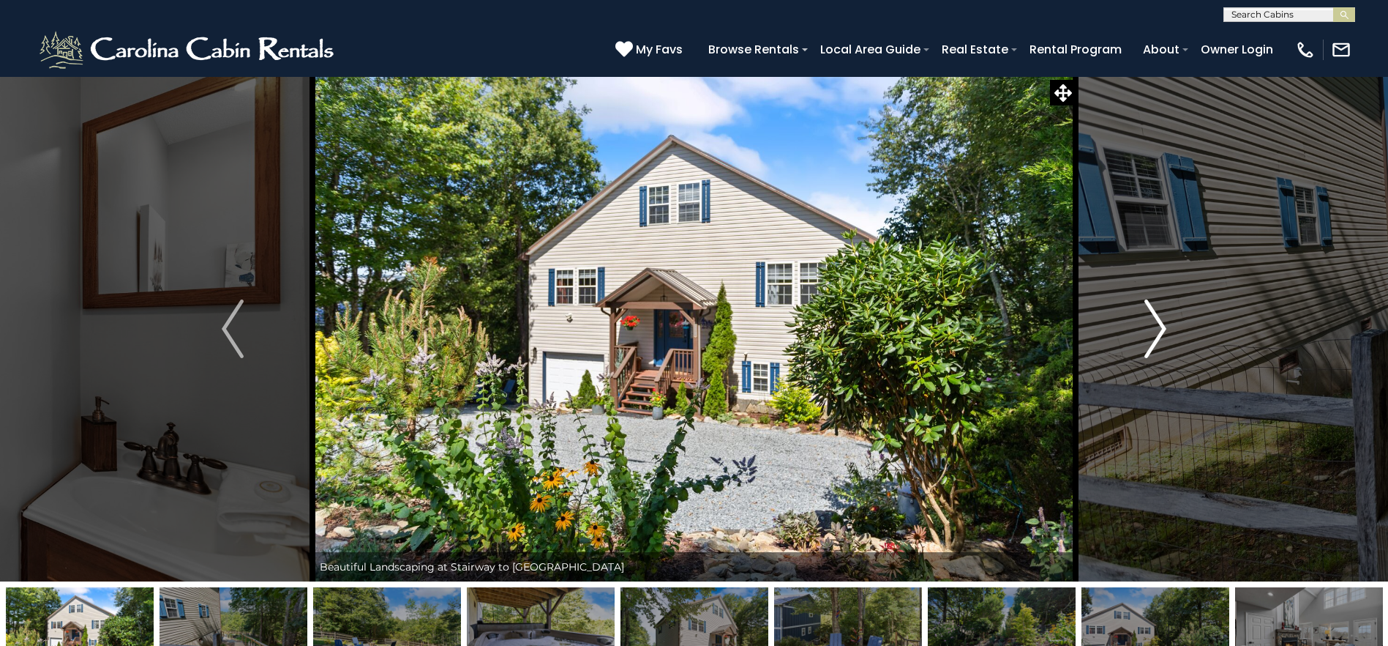
click at [1161, 339] on img "Next" at bounding box center [1156, 328] width 22 height 59
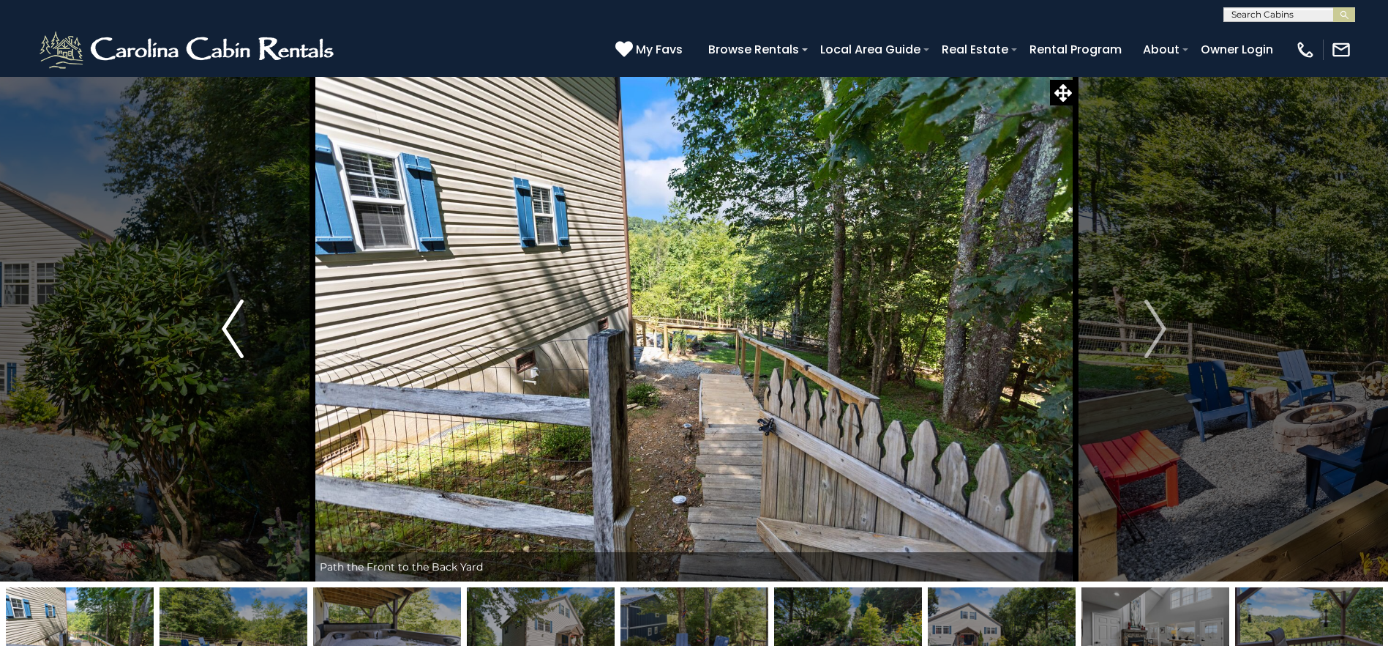
click at [238, 334] on img "Previous" at bounding box center [233, 328] width 22 height 59
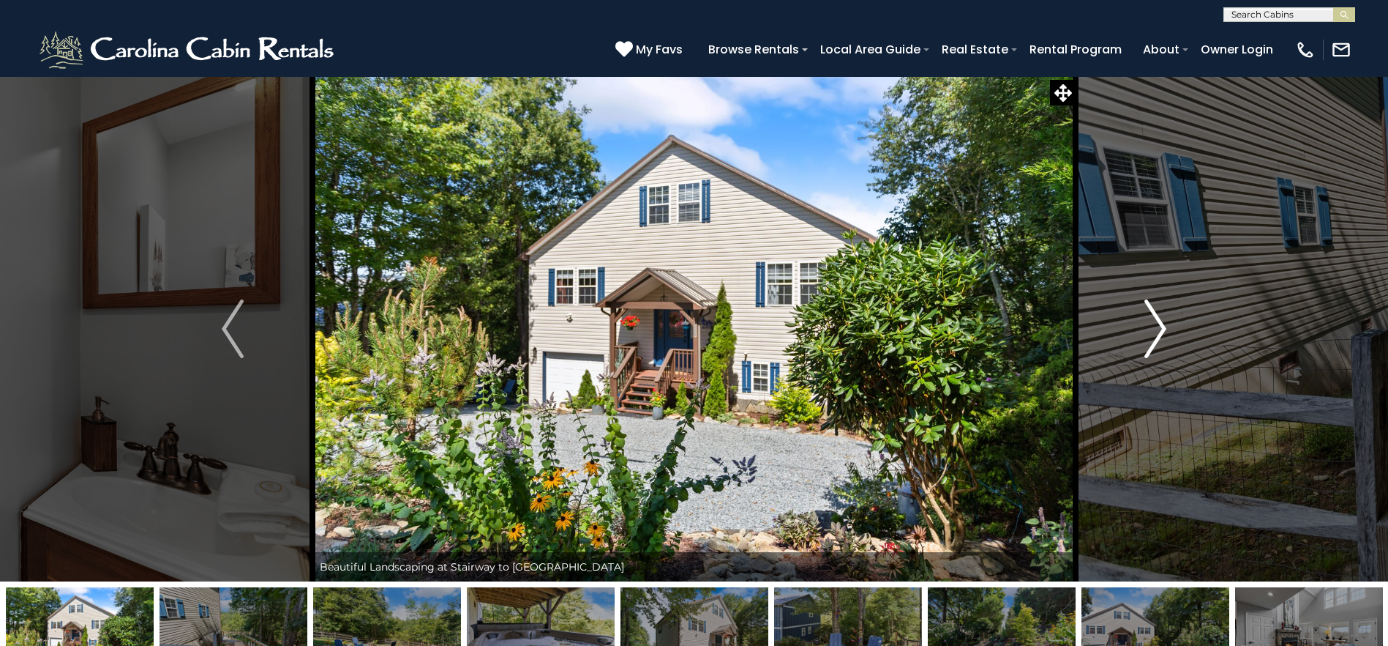
click at [1147, 337] on img "Next" at bounding box center [1156, 328] width 22 height 59
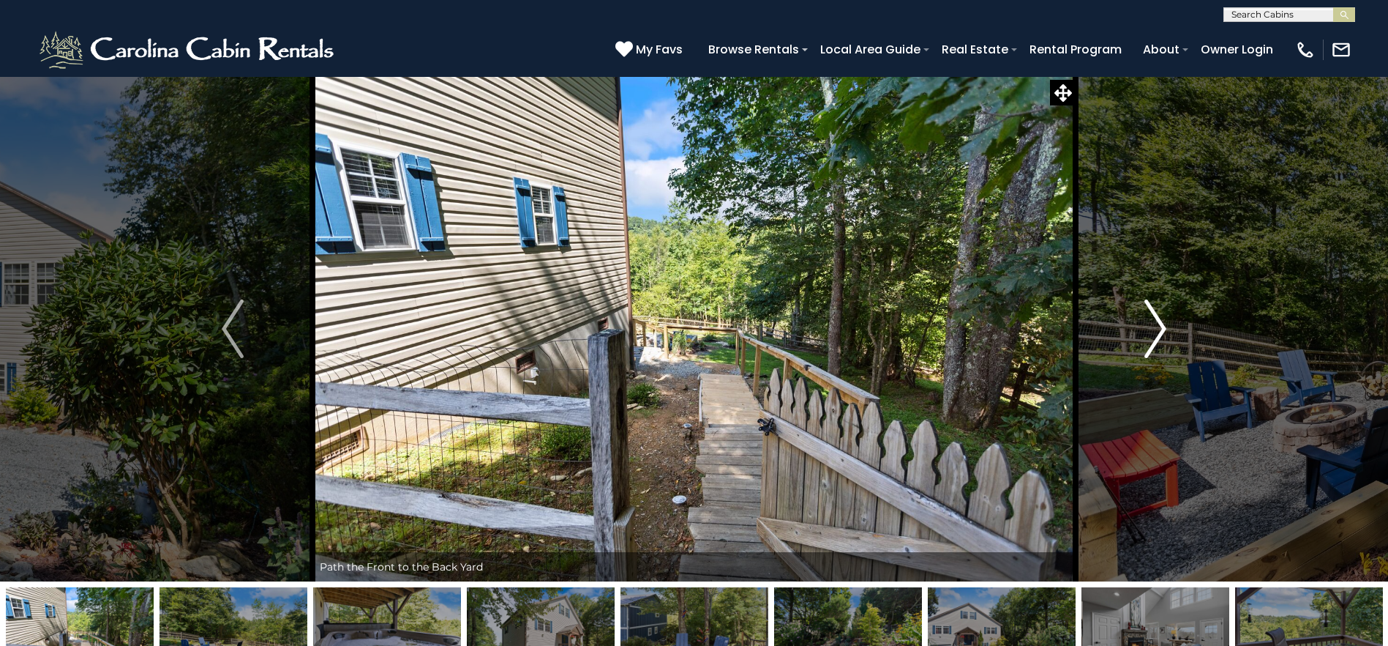
click at [1147, 337] on img "Next" at bounding box center [1156, 328] width 22 height 59
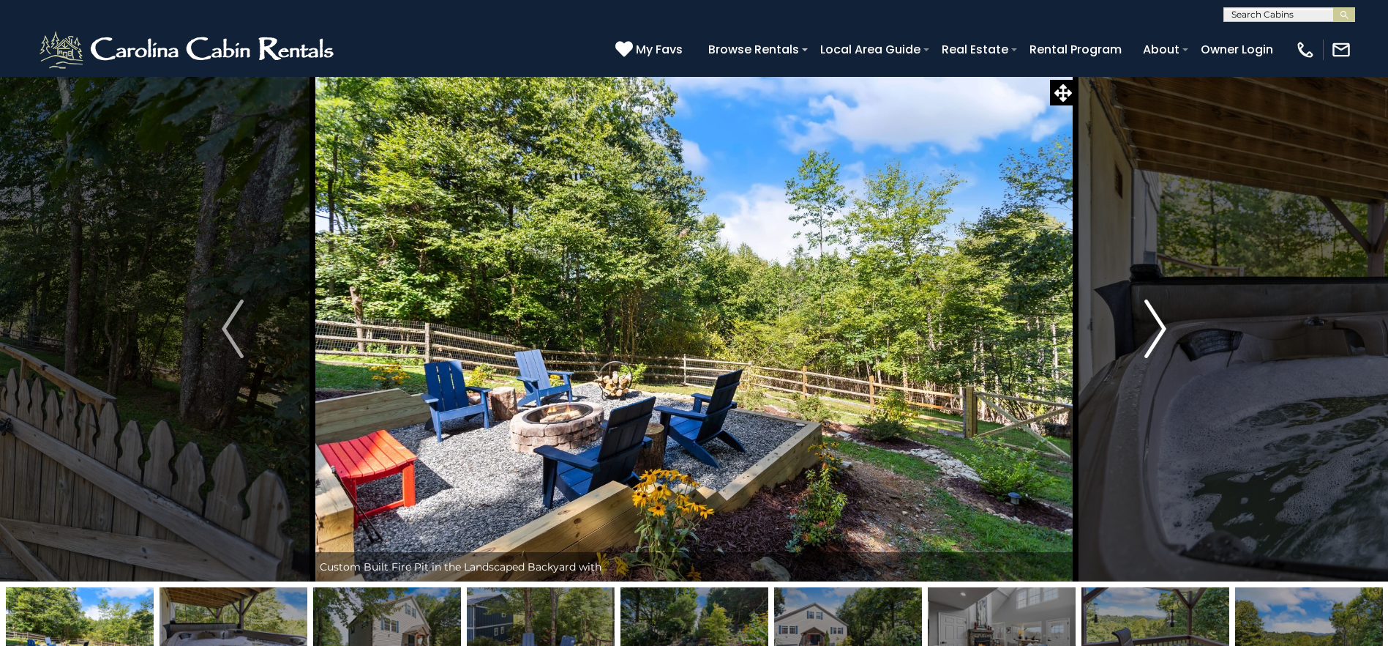
click at [1147, 337] on img "Next" at bounding box center [1156, 328] width 22 height 59
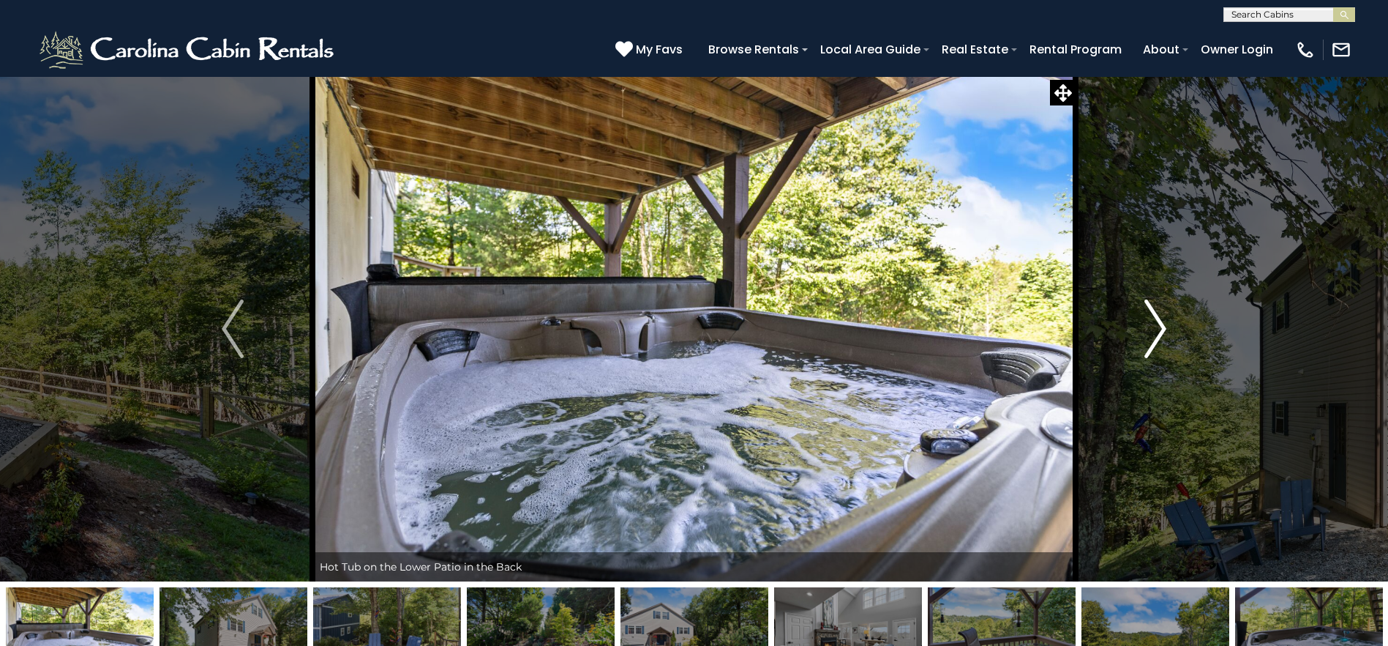
click at [1147, 337] on img "Next" at bounding box center [1156, 328] width 22 height 59
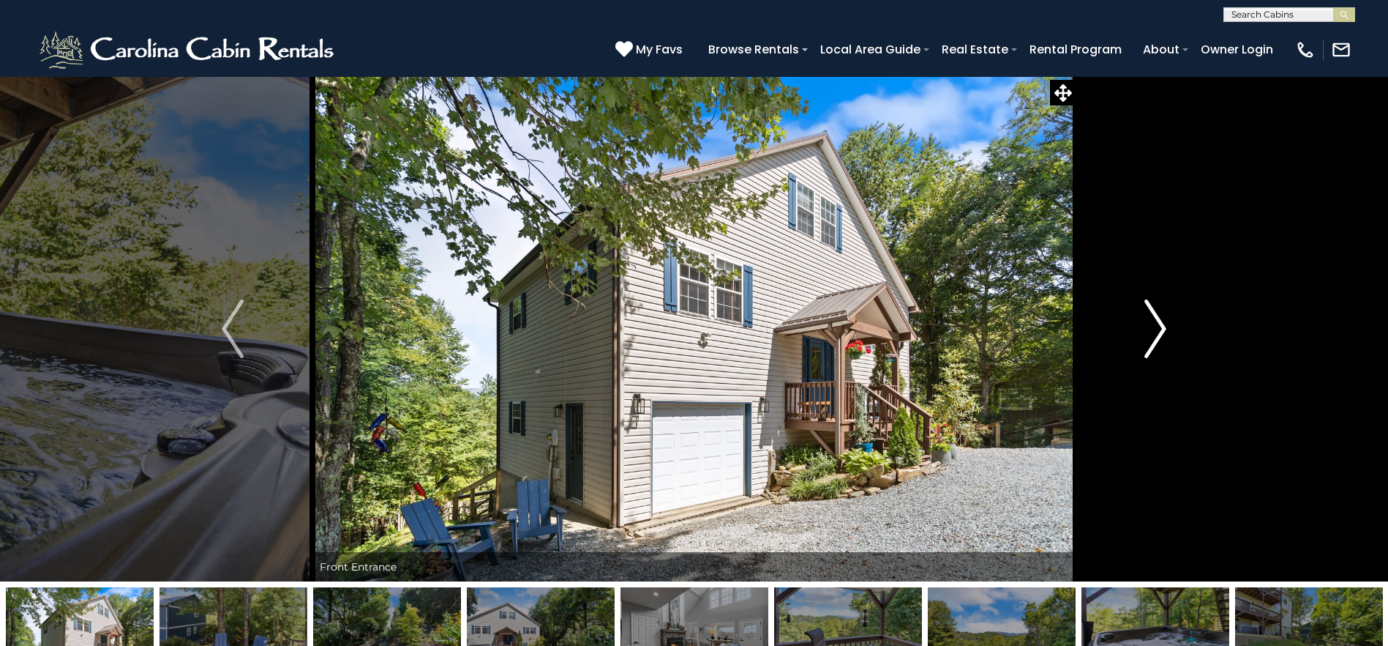
click at [1147, 337] on img "Next" at bounding box center [1156, 328] width 22 height 59
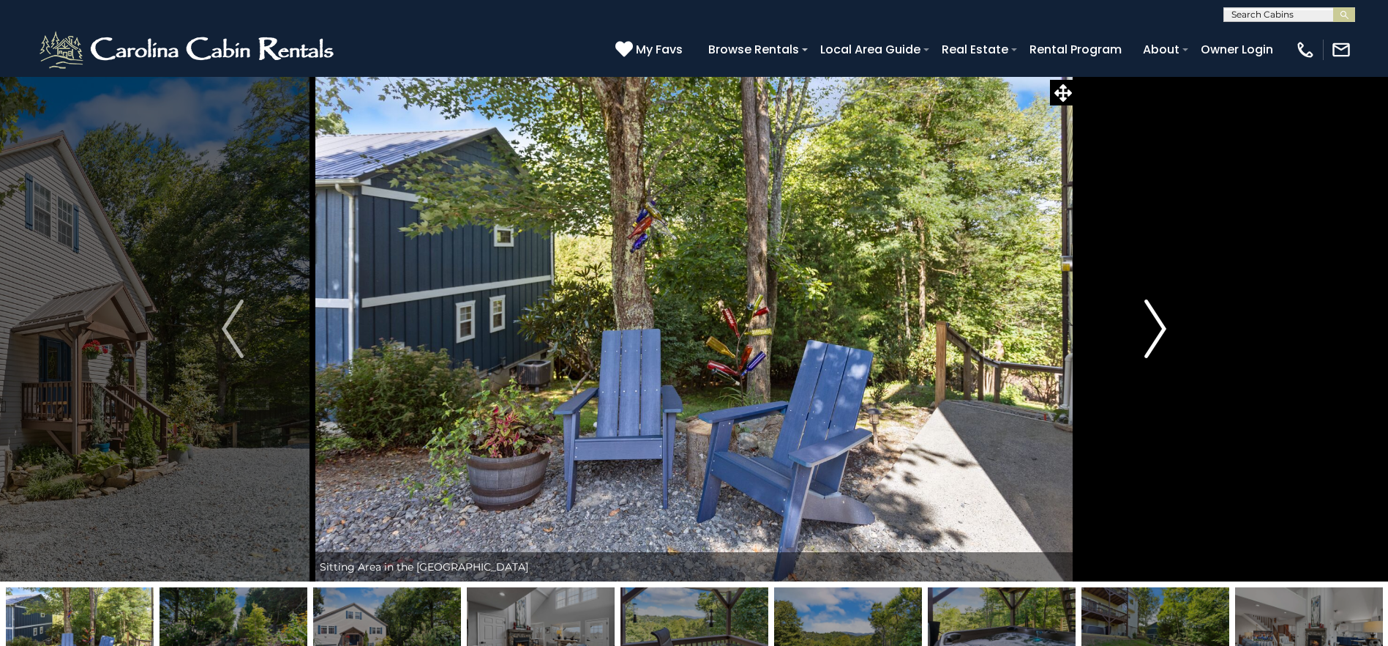
click at [1147, 337] on img "Next" at bounding box center [1156, 328] width 22 height 59
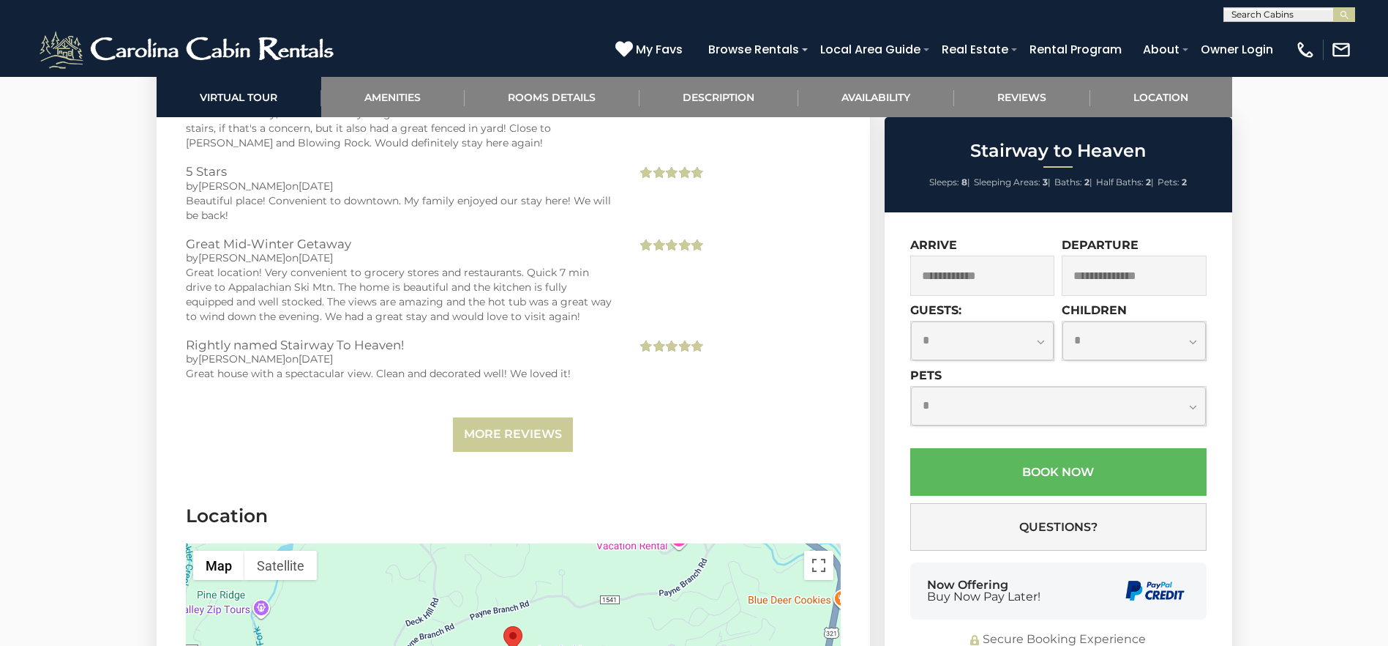
scroll to position [3220, 0]
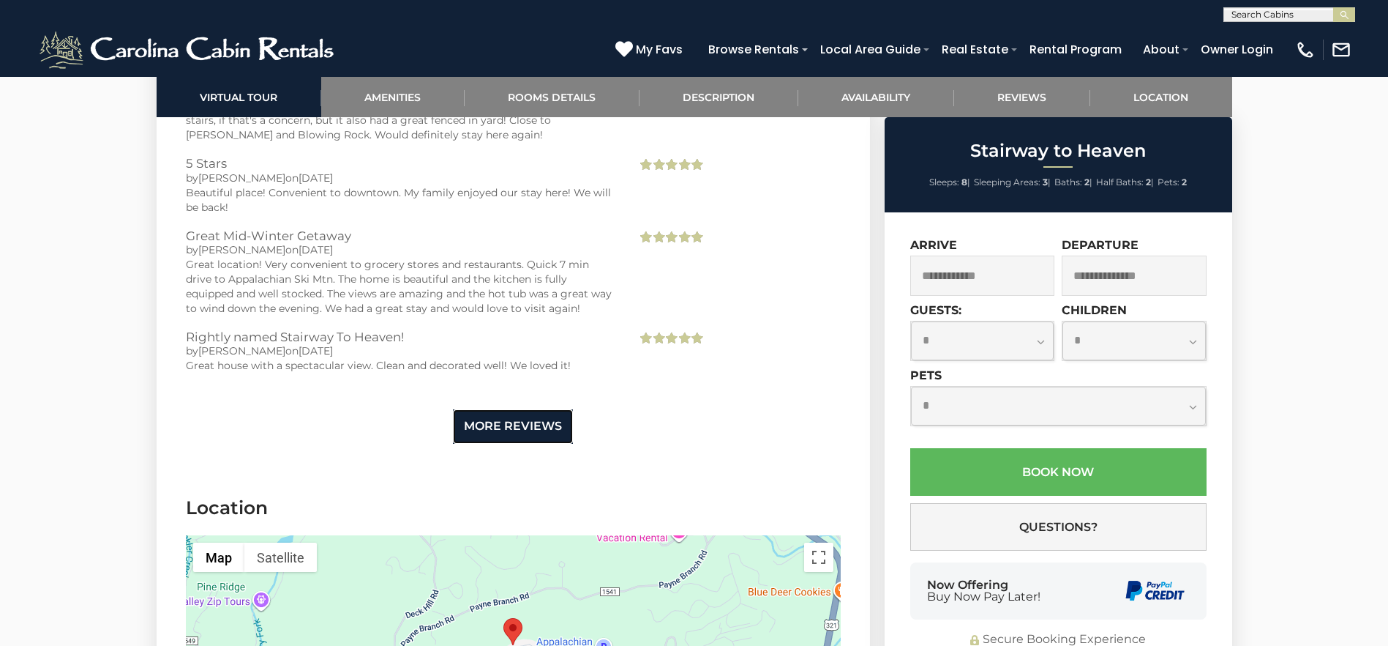
click at [531, 419] on link "More Reviews" at bounding box center [513, 426] width 120 height 34
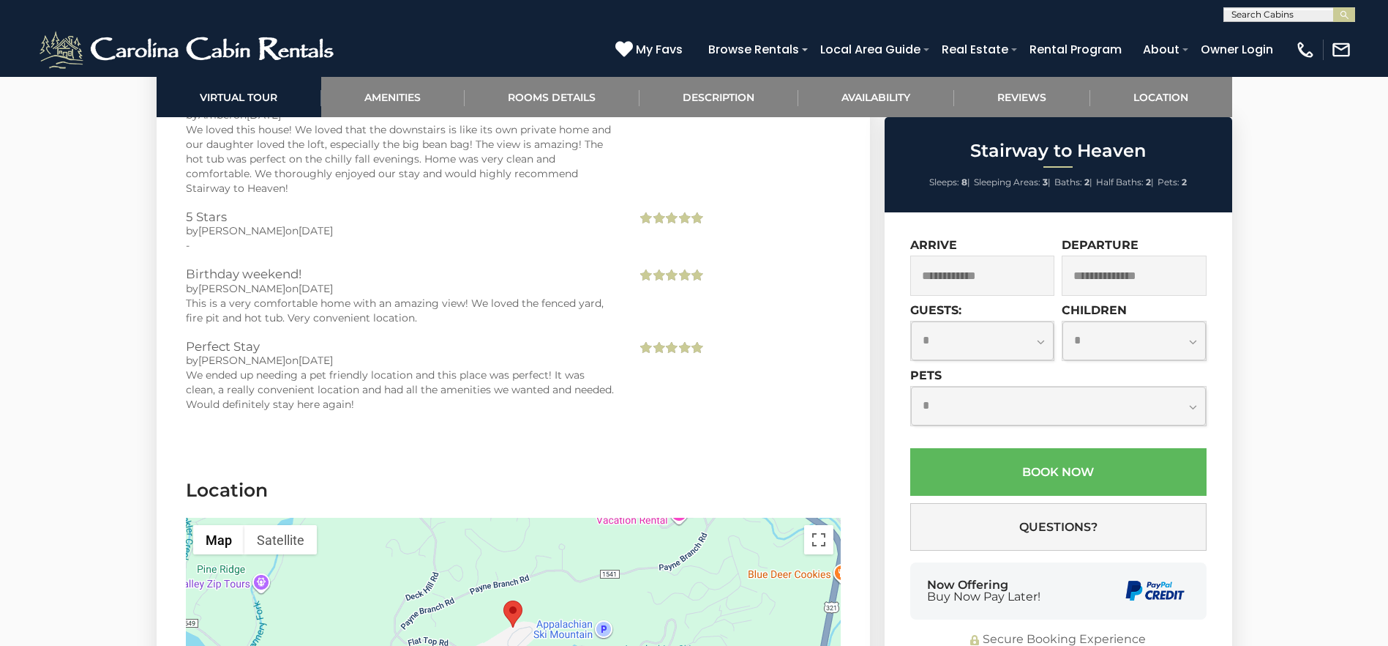
scroll to position [3513, 0]
click at [813, 525] on button "Toggle fullscreen view" at bounding box center [818, 539] width 29 height 29
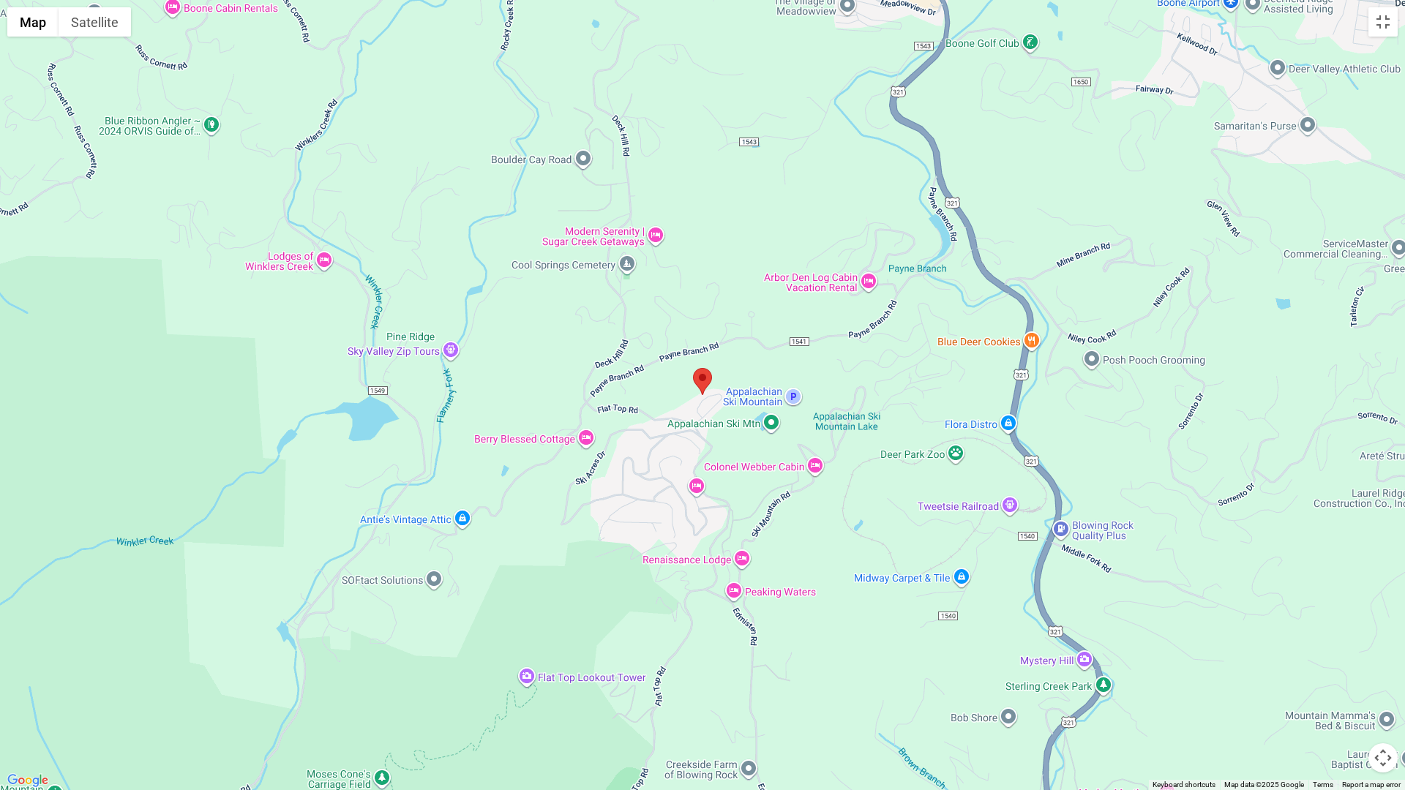
click at [1385, 645] on button "Map camera controls" at bounding box center [1383, 758] width 29 height 29
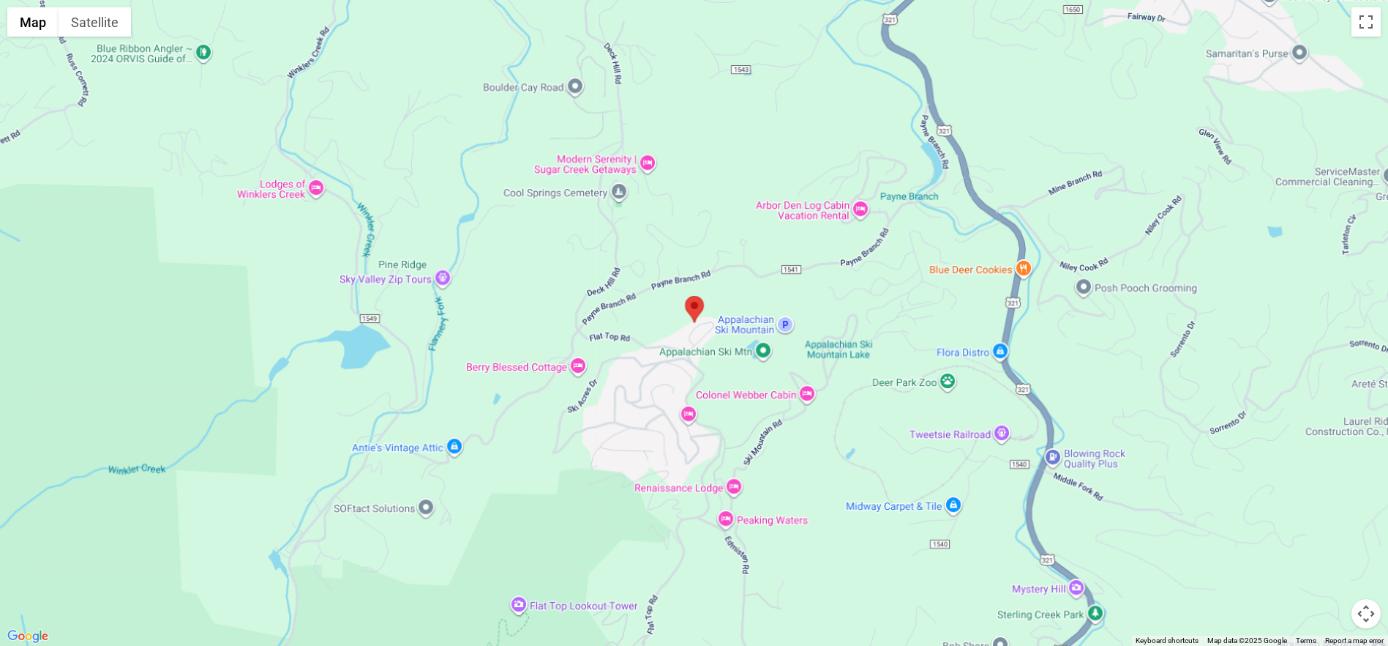
scroll to position [504, 0]
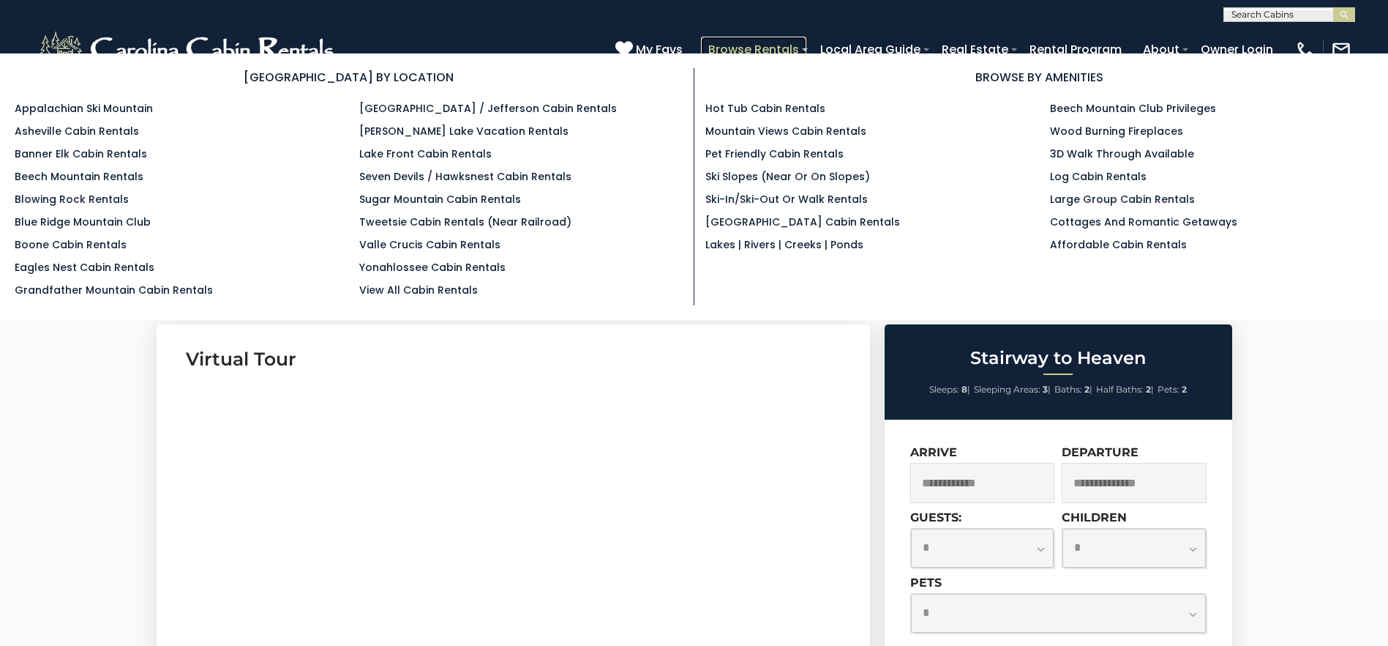
click at [751, 47] on link "Browse Rentals" at bounding box center [753, 50] width 105 height 26
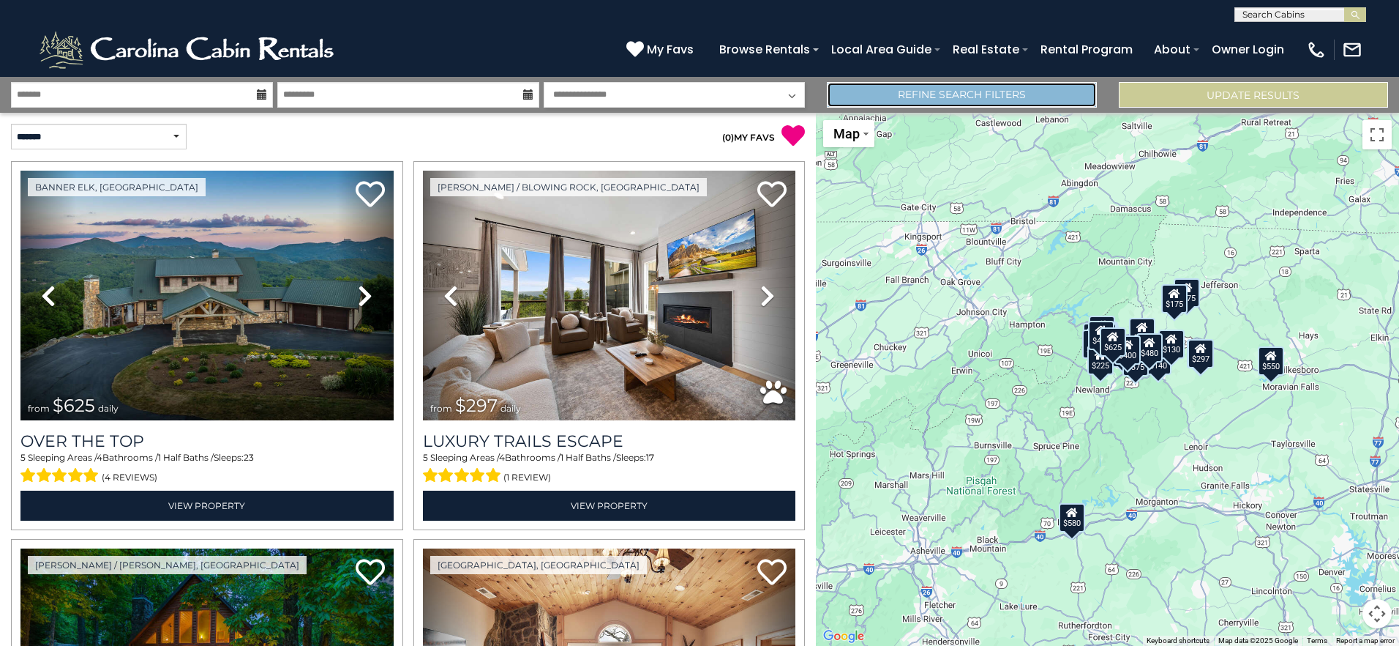
click at [932, 88] on link "Refine Search Filters" at bounding box center [961, 95] width 269 height 26
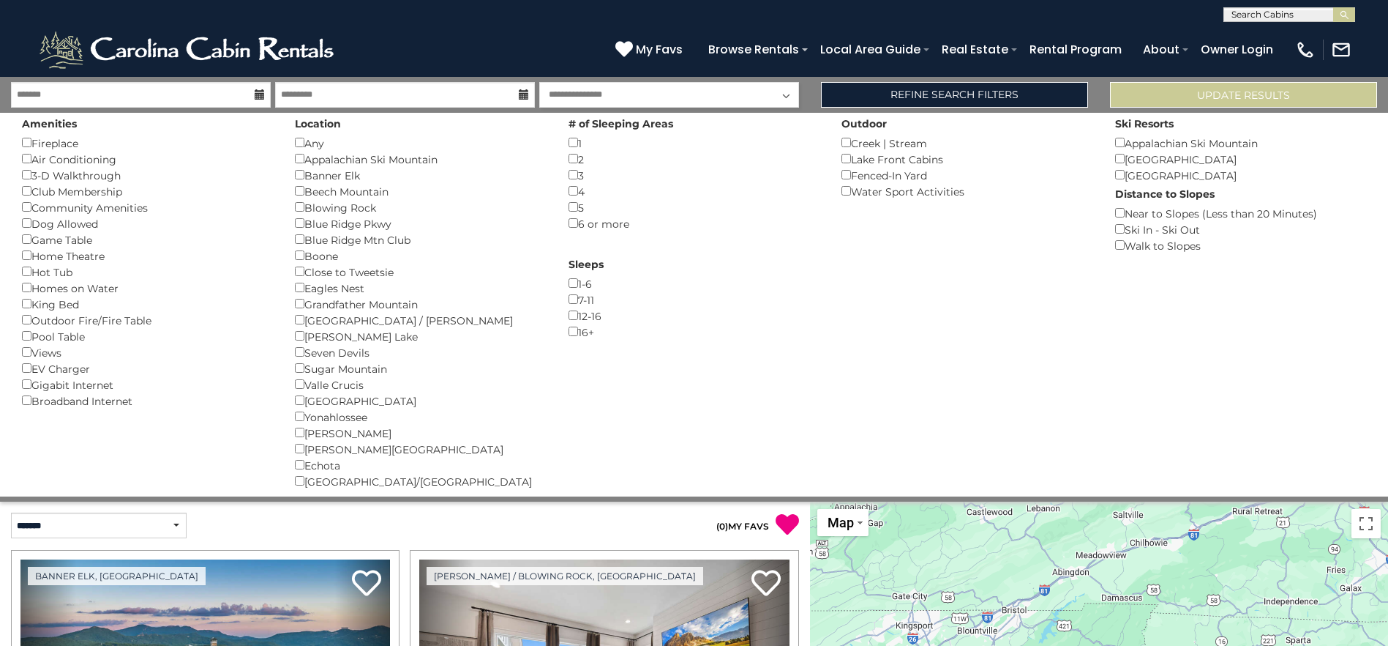
click at [64, 225] on div "Dog Allowed ()" at bounding box center [147, 223] width 251 height 16
click at [1194, 94] on button "Please Update Results" at bounding box center [1243, 95] width 267 height 26
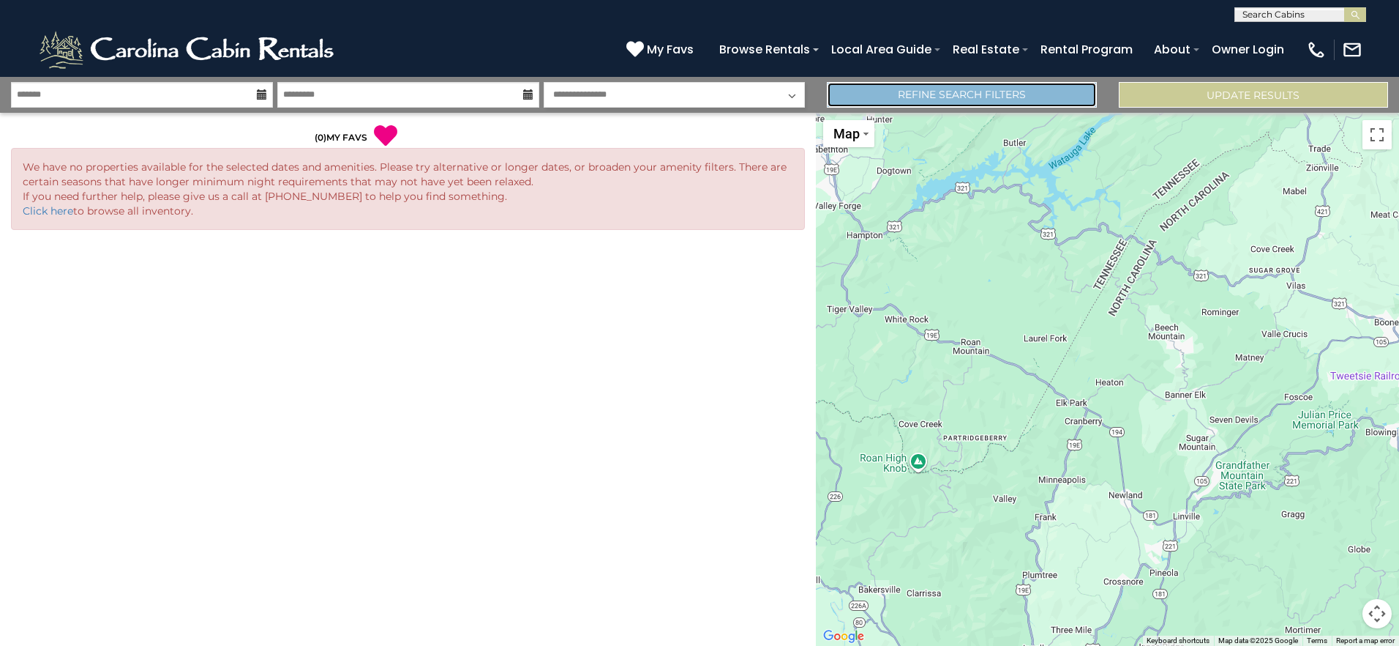
click at [1022, 95] on link "Refine Search Filters" at bounding box center [961, 95] width 269 height 26
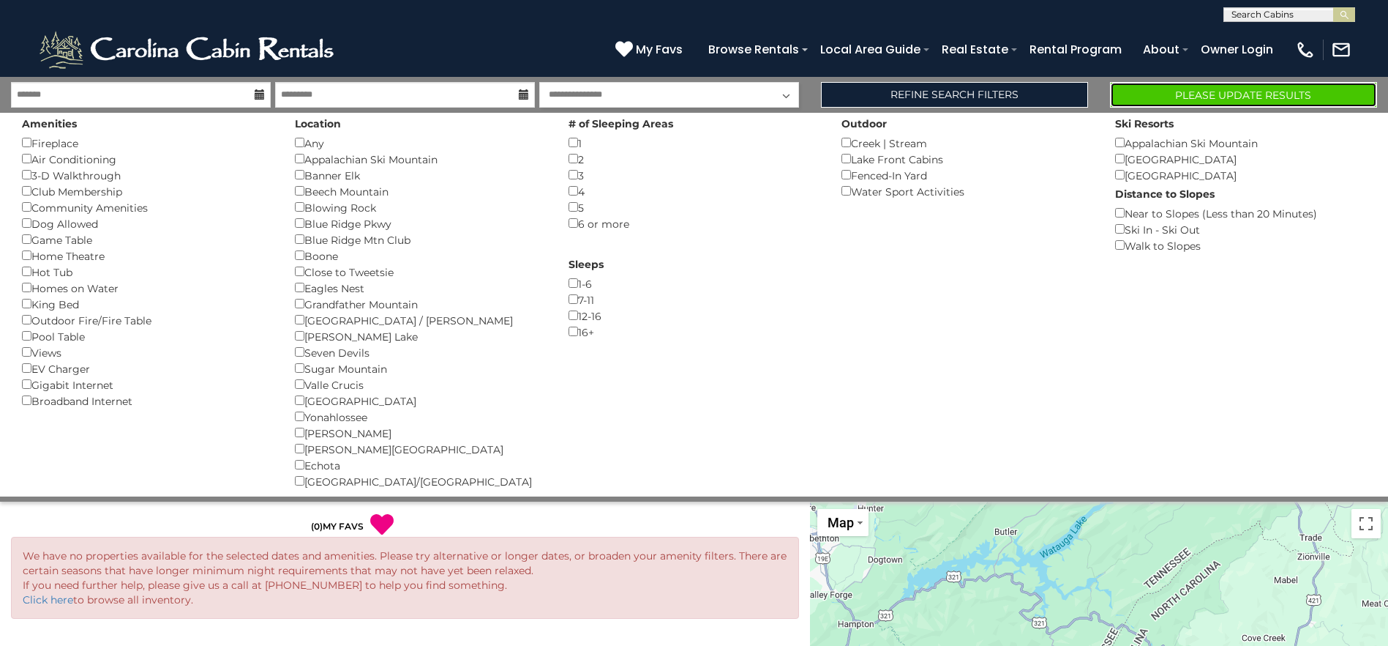
click at [1225, 96] on button "Please Update Results" at bounding box center [1243, 95] width 267 height 26
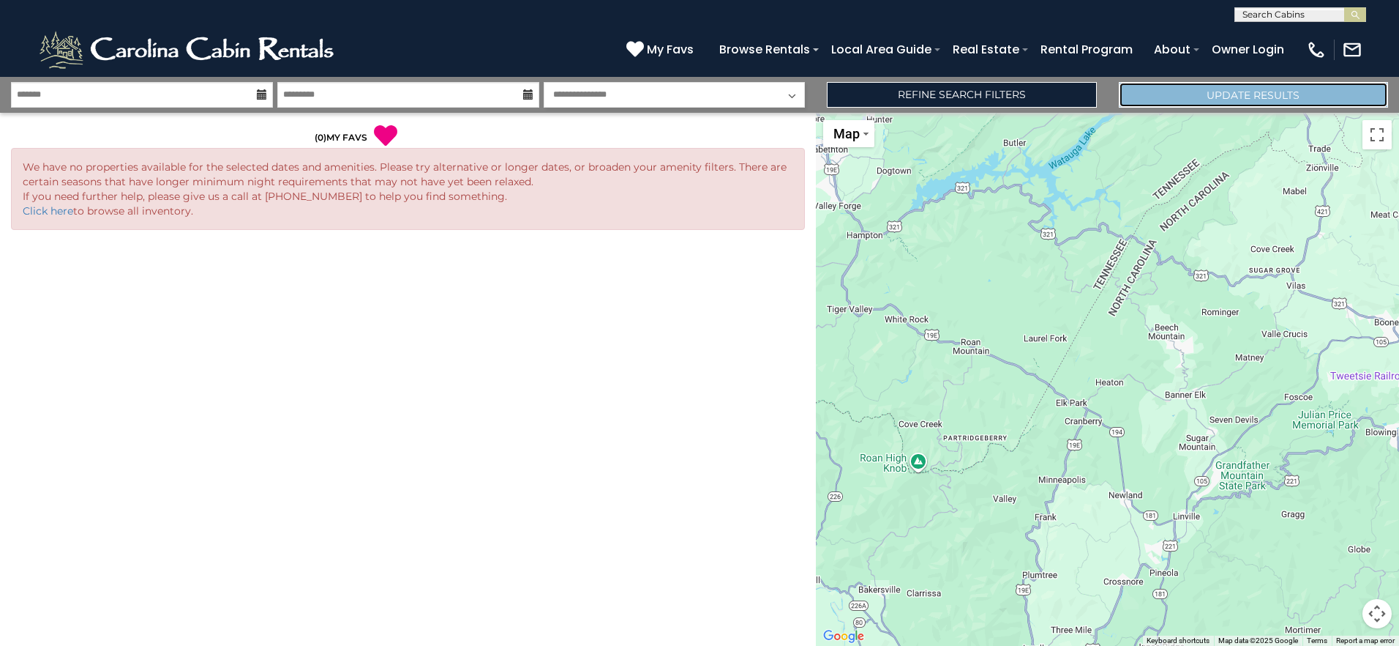
click at [1227, 92] on button "Update Results" at bounding box center [1253, 95] width 269 height 26
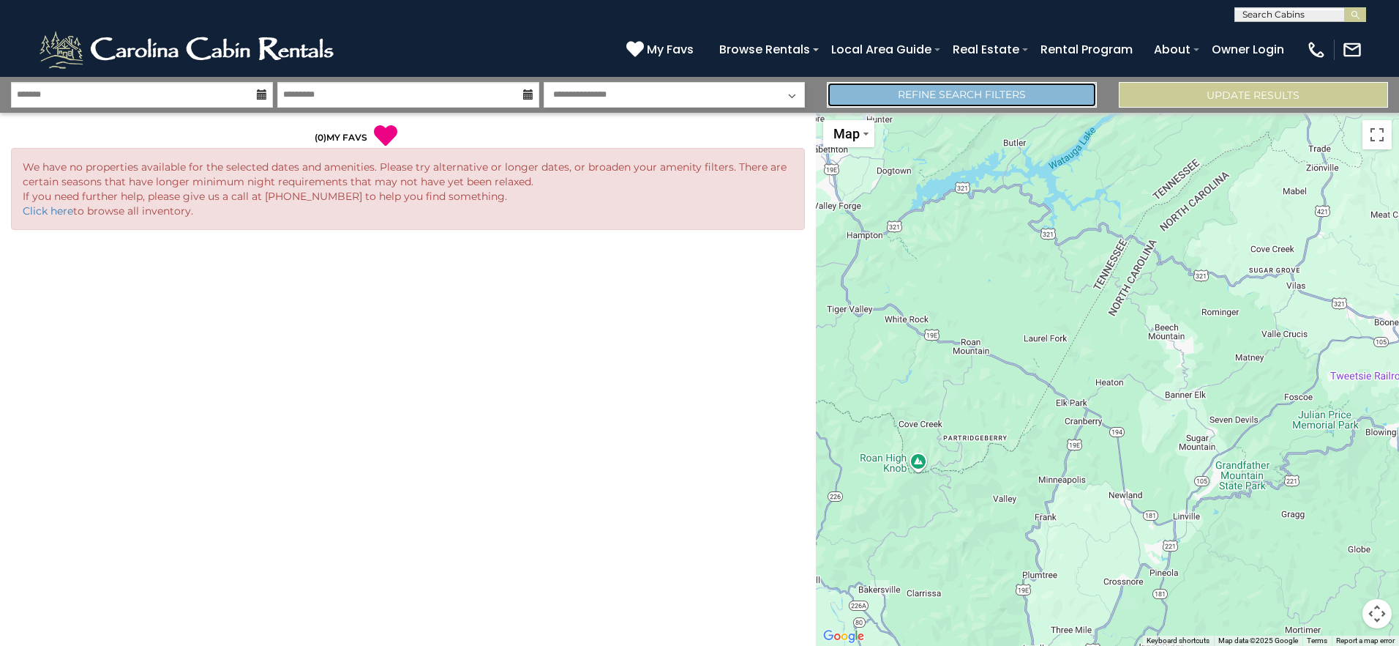
click at [962, 98] on link "Refine Search Filters" at bounding box center [961, 95] width 269 height 26
